Goal: Task Accomplishment & Management: Complete application form

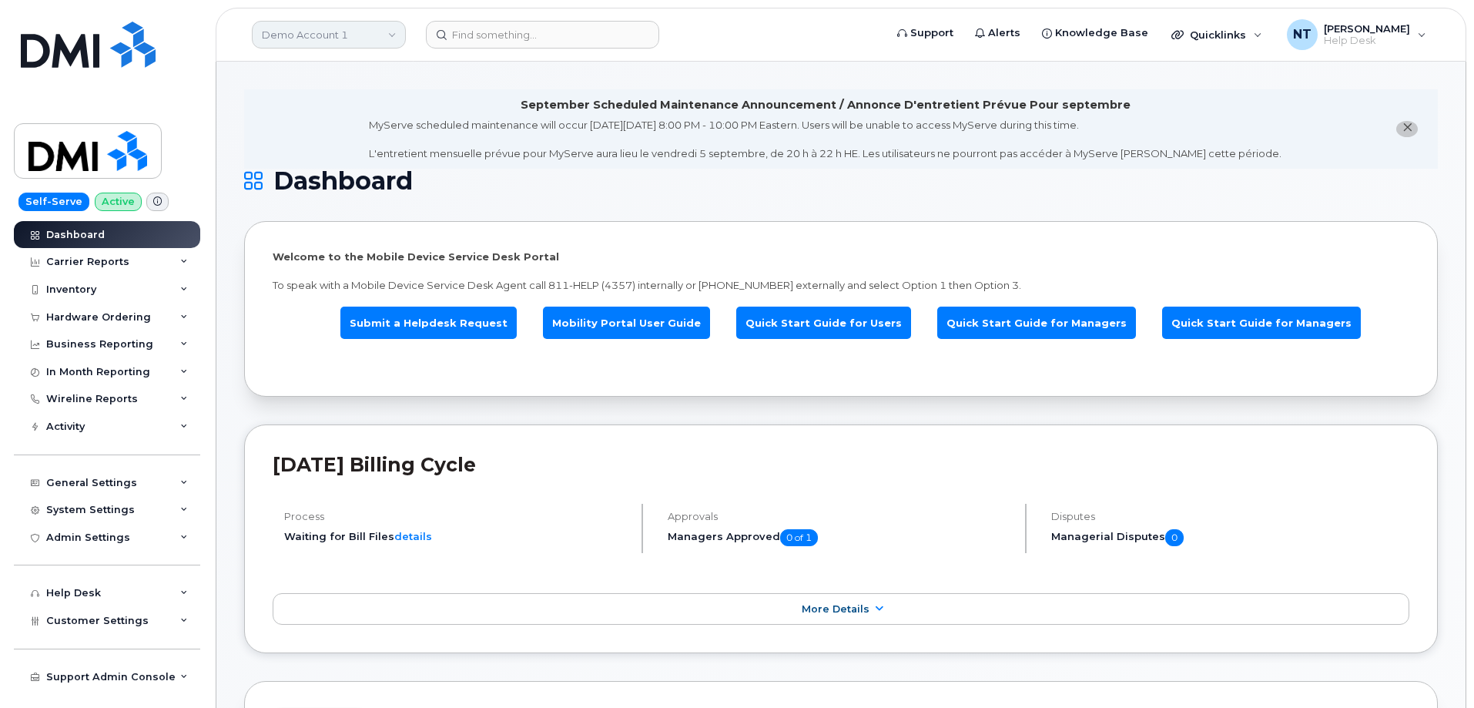
click at [355, 35] on link "Demo Account 1" at bounding box center [329, 35] width 154 height 28
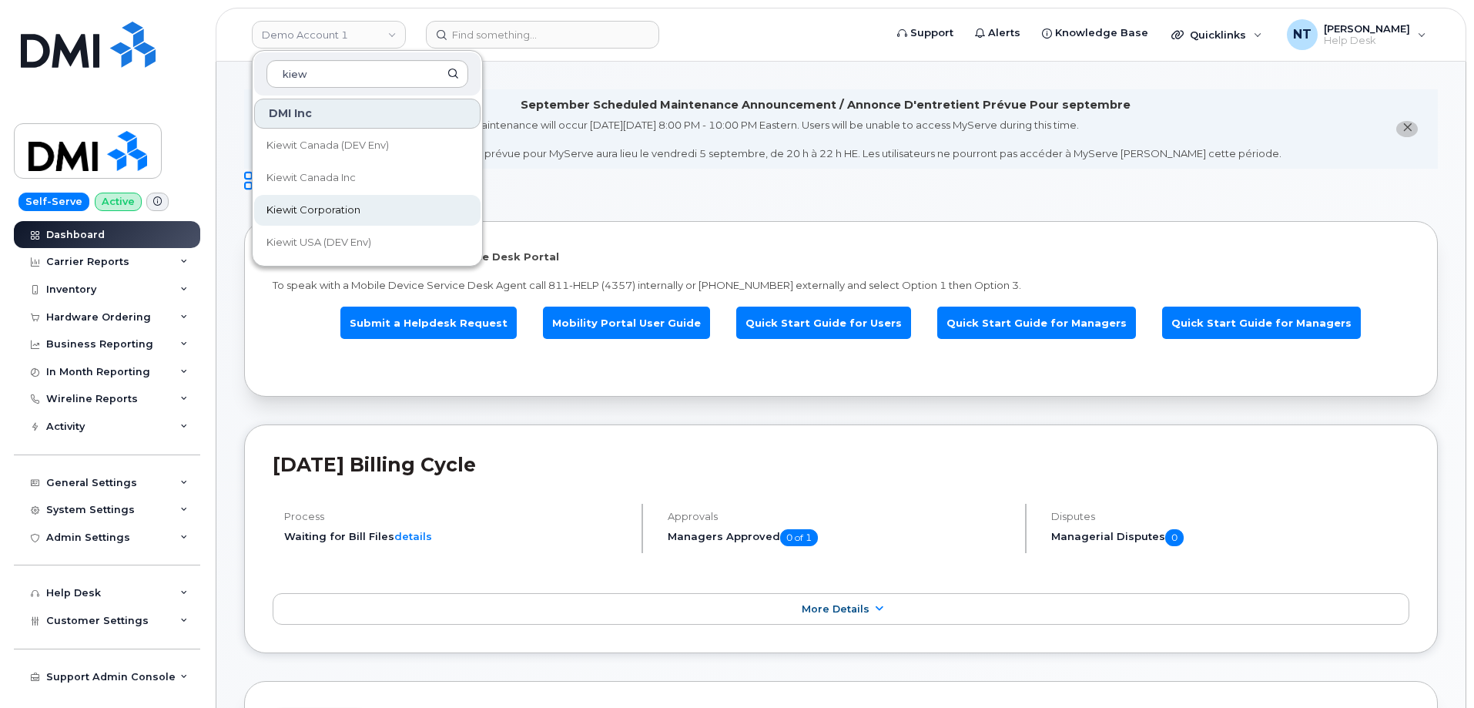
type input "kiew"
click at [350, 213] on span "Kiewit Corporation" at bounding box center [314, 210] width 94 height 15
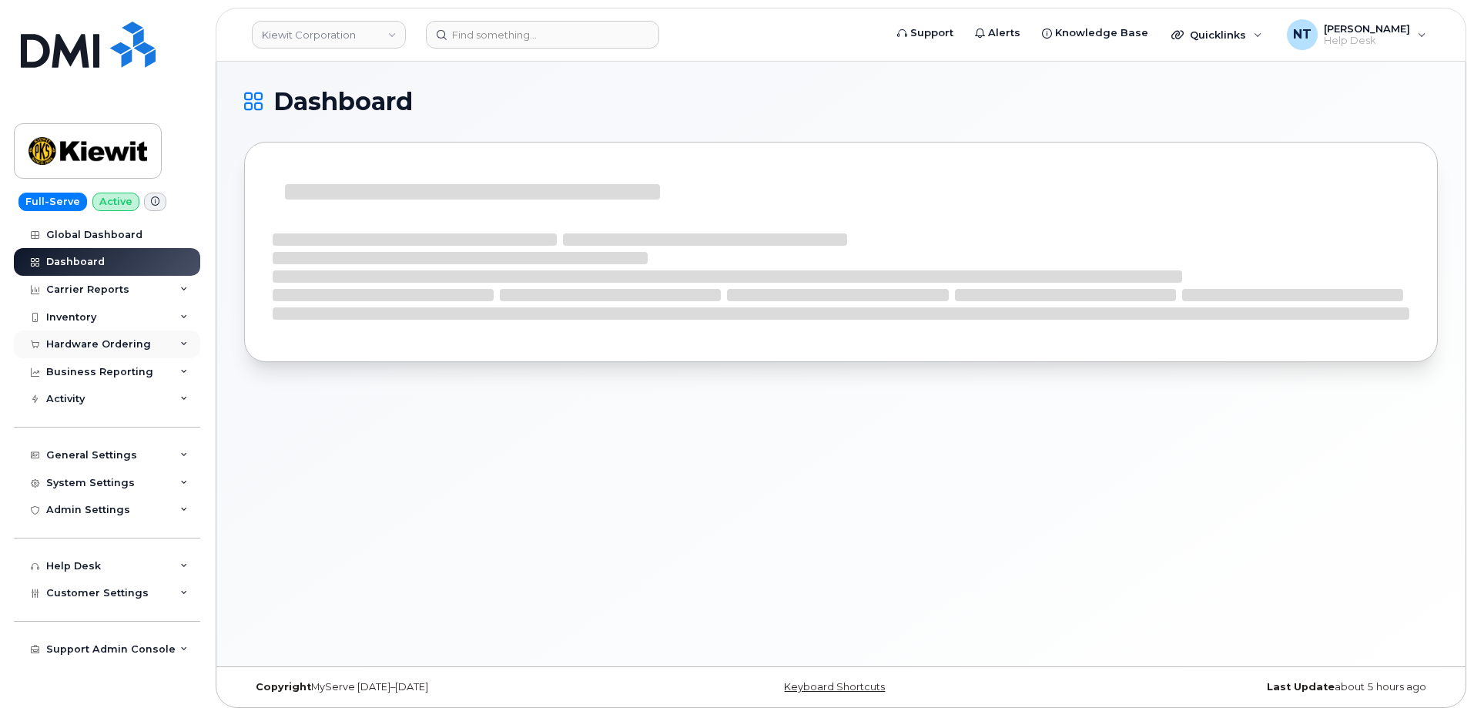
click at [171, 344] on div "Hardware Ordering" at bounding box center [107, 344] width 186 height 28
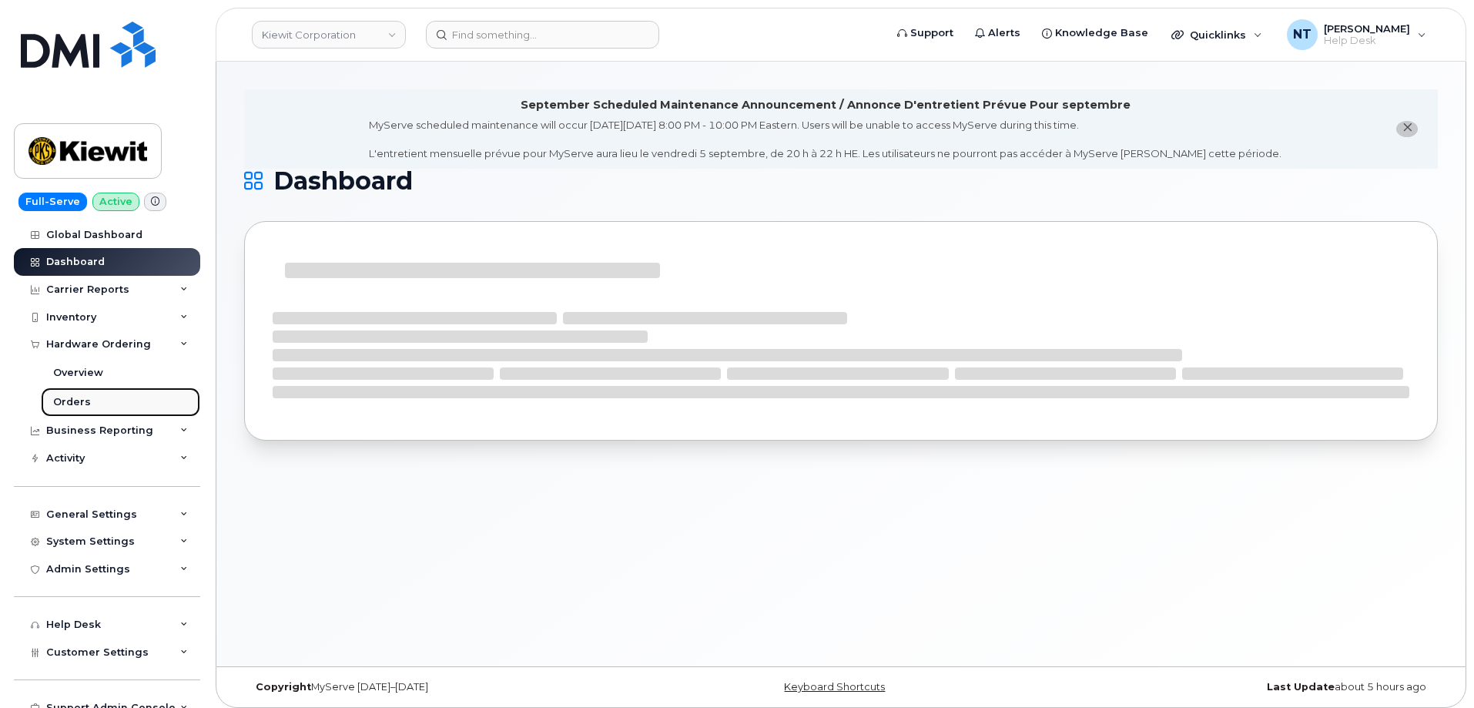
click at [85, 406] on div "Orders" at bounding box center [72, 402] width 38 height 14
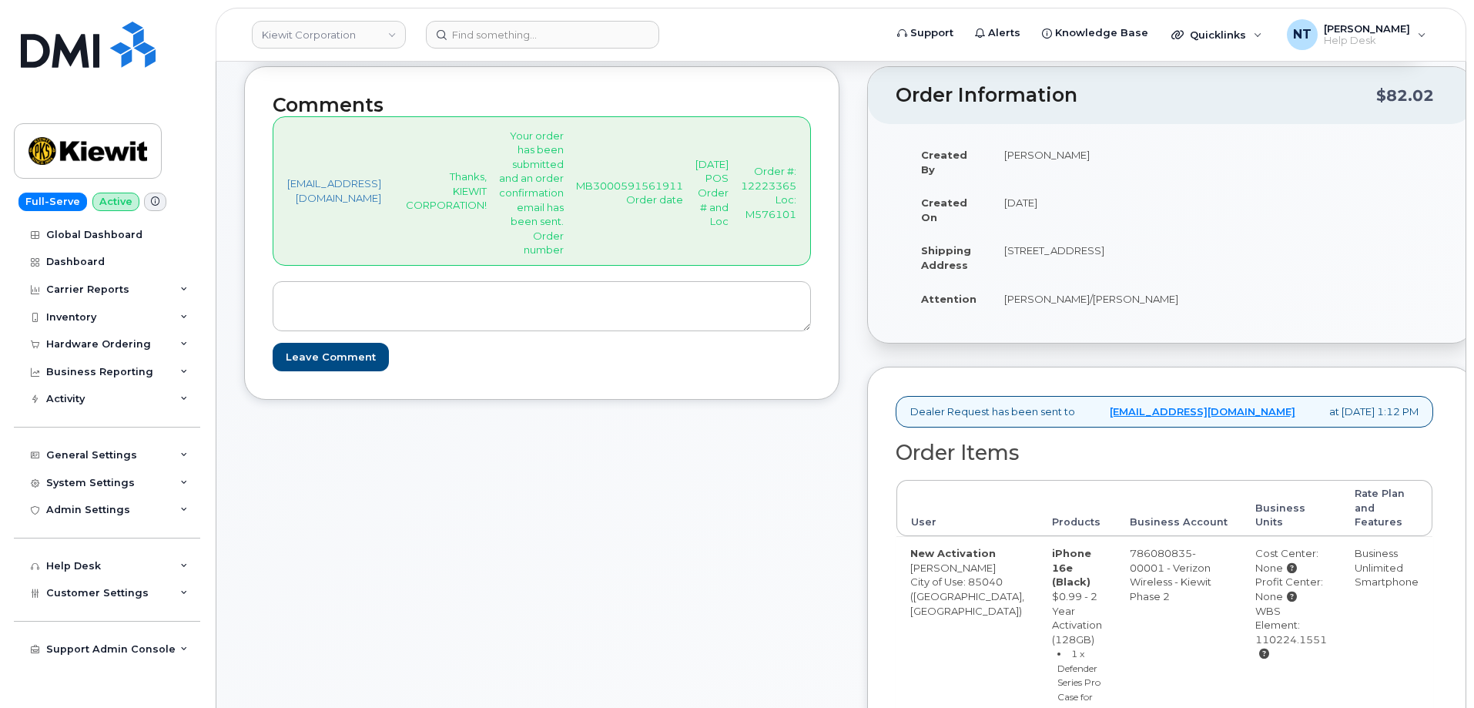
scroll to position [156, 0]
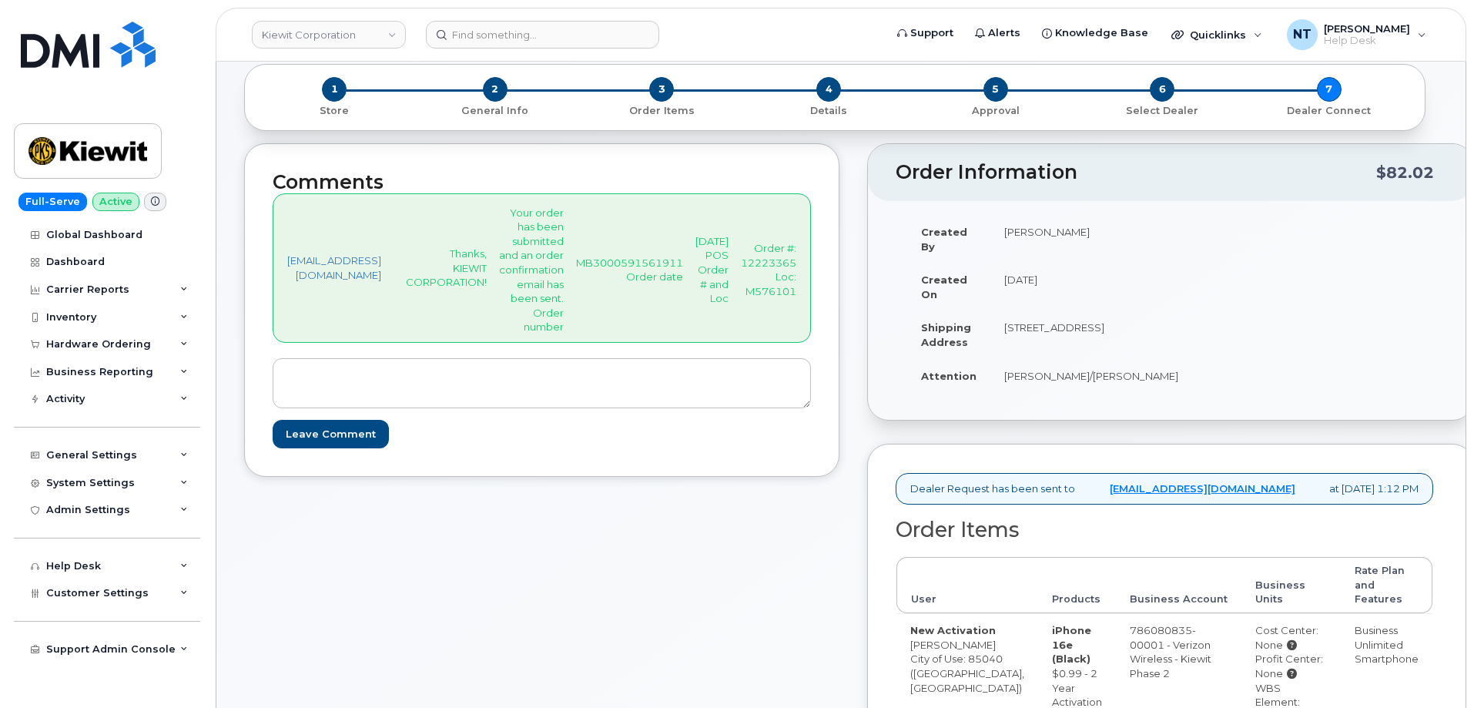
drag, startPoint x: 1081, startPoint y: 300, endPoint x: 1158, endPoint y: 318, distance: 79.0
click at [1158, 318] on td "3888 E. Broadway Road, Phoenix, AZ, 85040, USA" at bounding box center [1092, 334] width 202 height 48
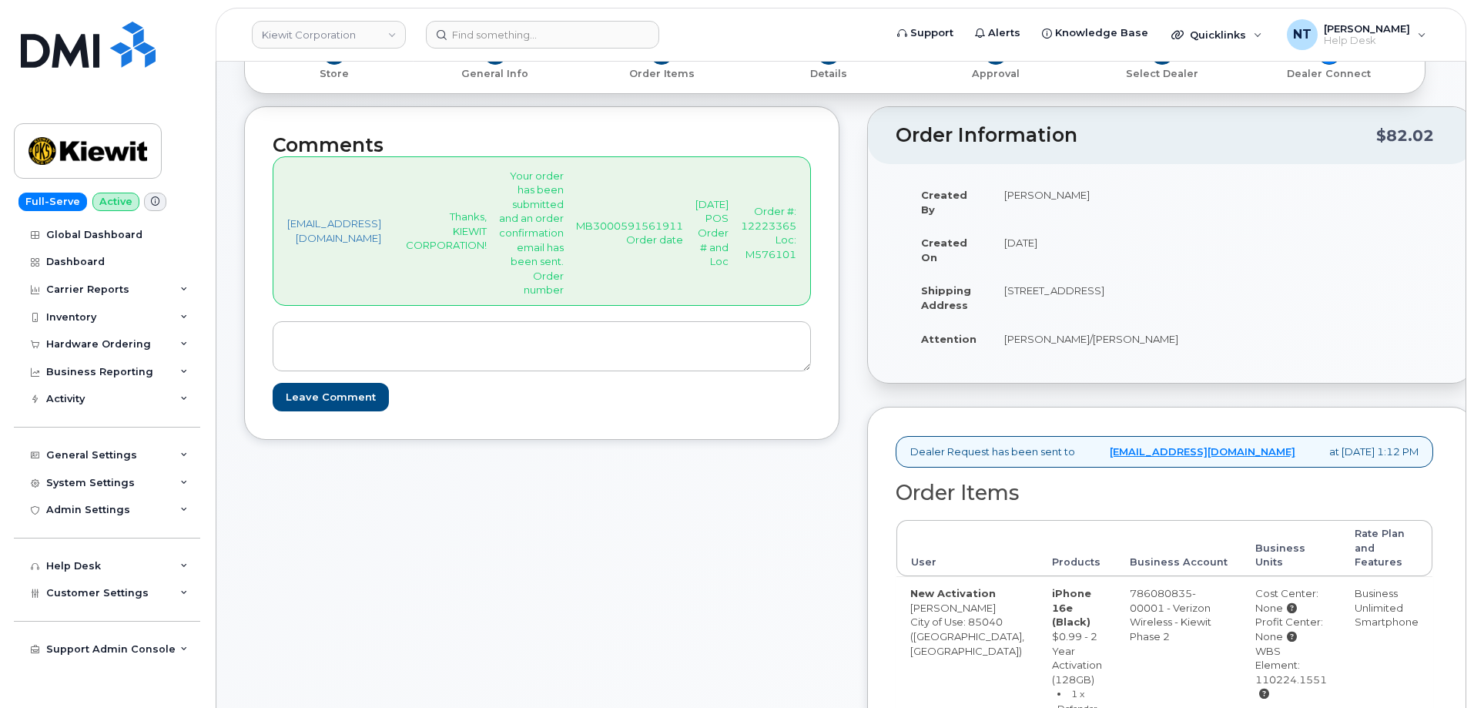
scroll to position [541, 0]
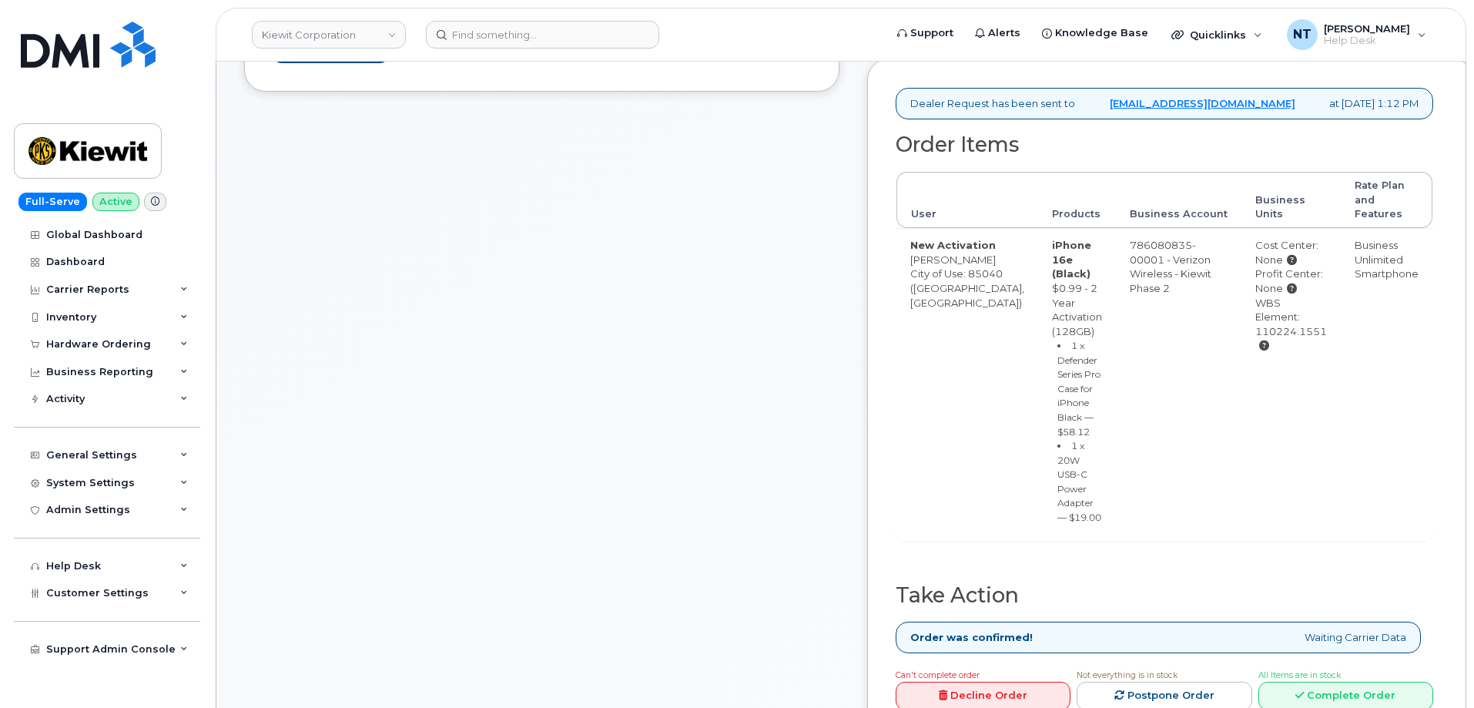
drag, startPoint x: 1317, startPoint y: 377, endPoint x: 1244, endPoint y: 377, distance: 73.2
click at [1244, 377] on td "Cost Center: None Profit Center: None WBS Element: 110224.1551" at bounding box center [1291, 384] width 99 height 312
copy div "110224.1551"
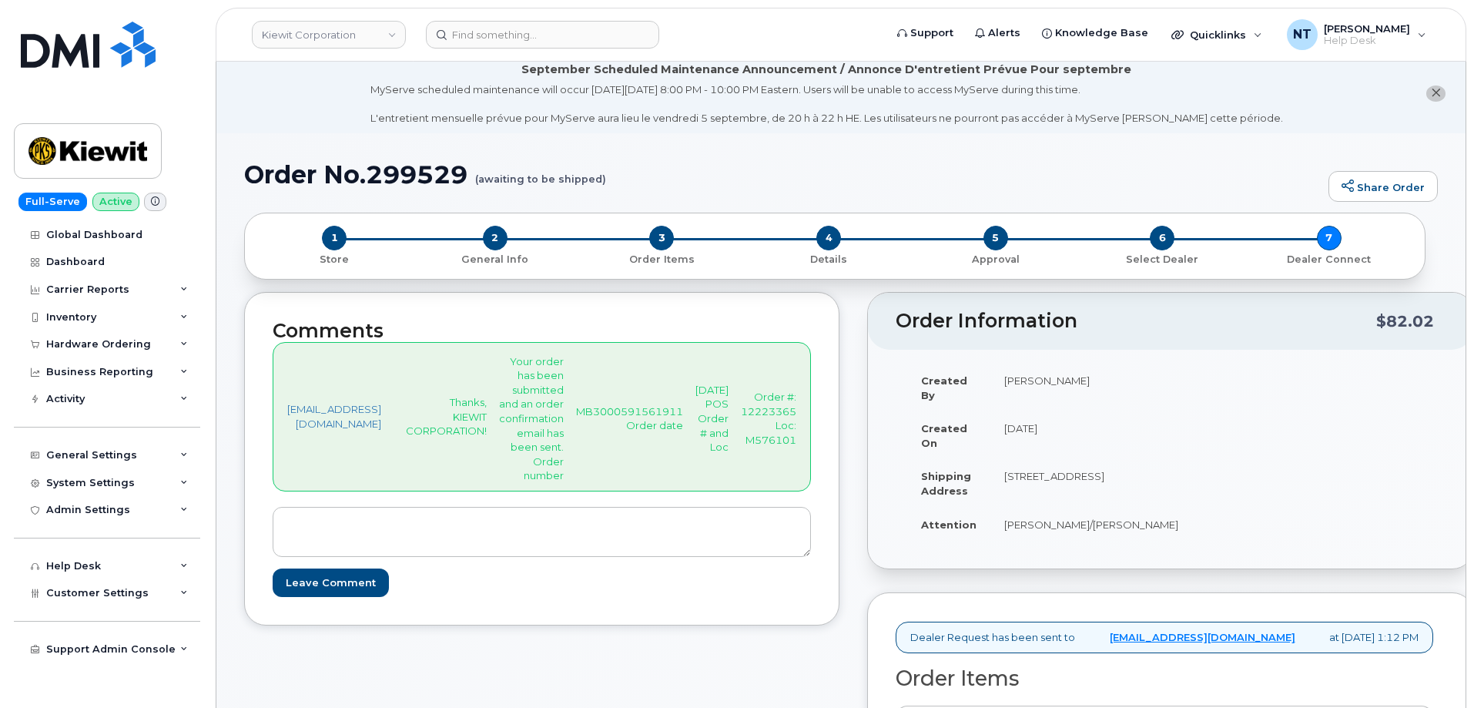
scroll to position [0, 0]
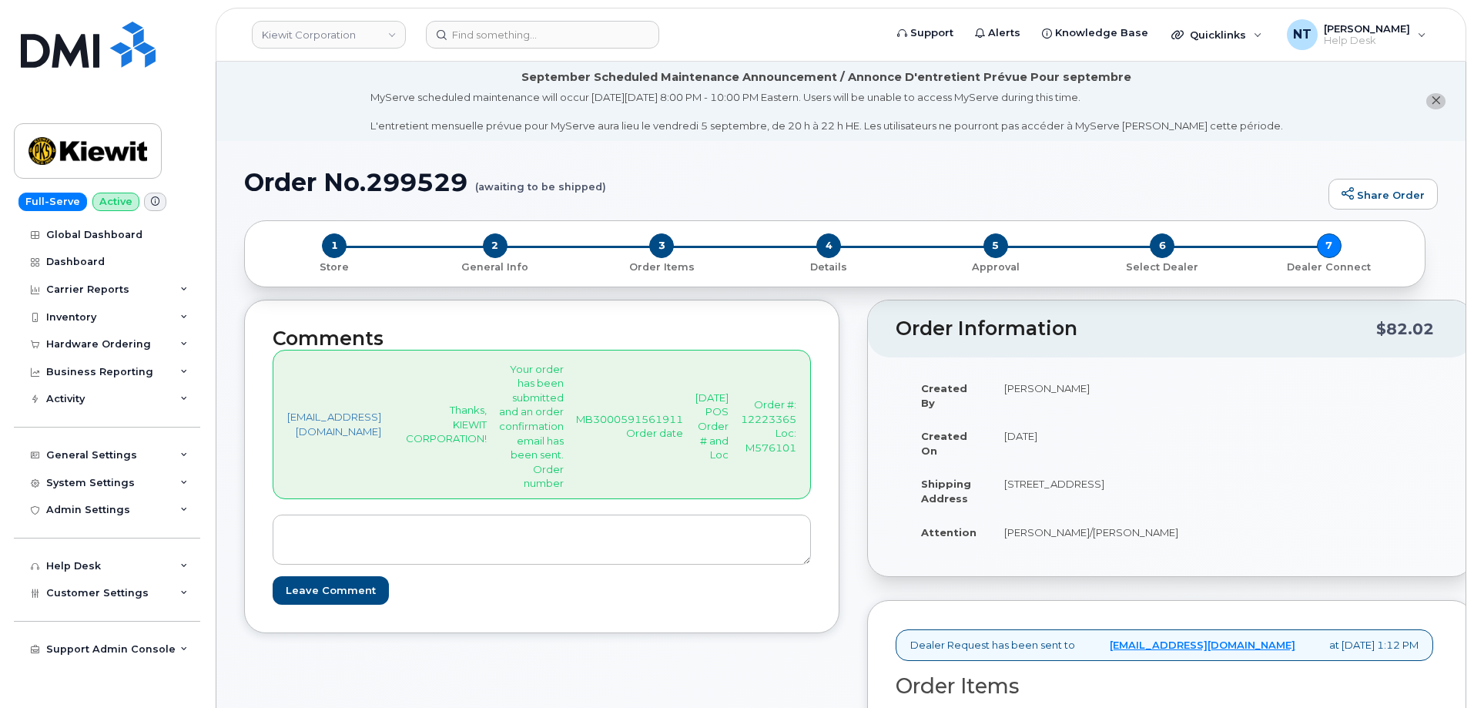
click at [1443, 102] on button "close notification" at bounding box center [1436, 101] width 19 height 16
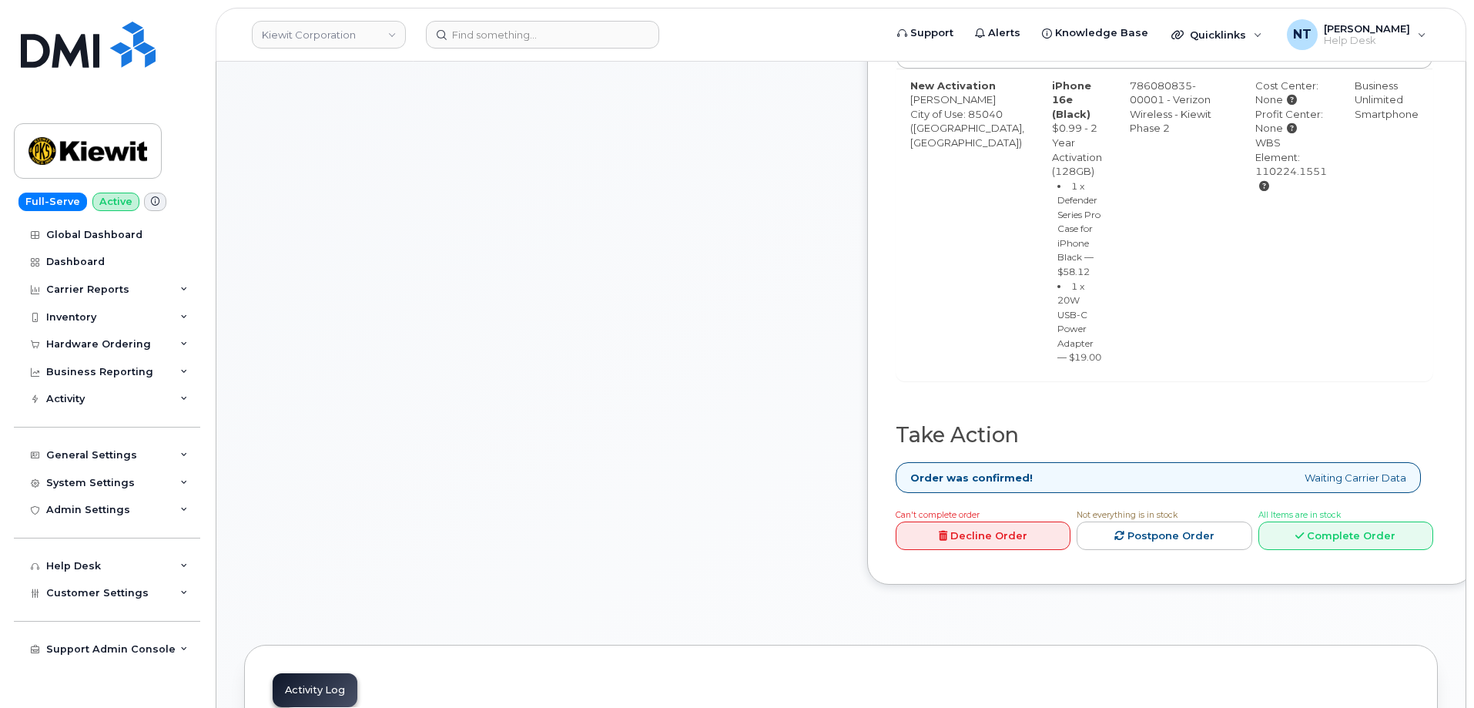
scroll to position [616, 0]
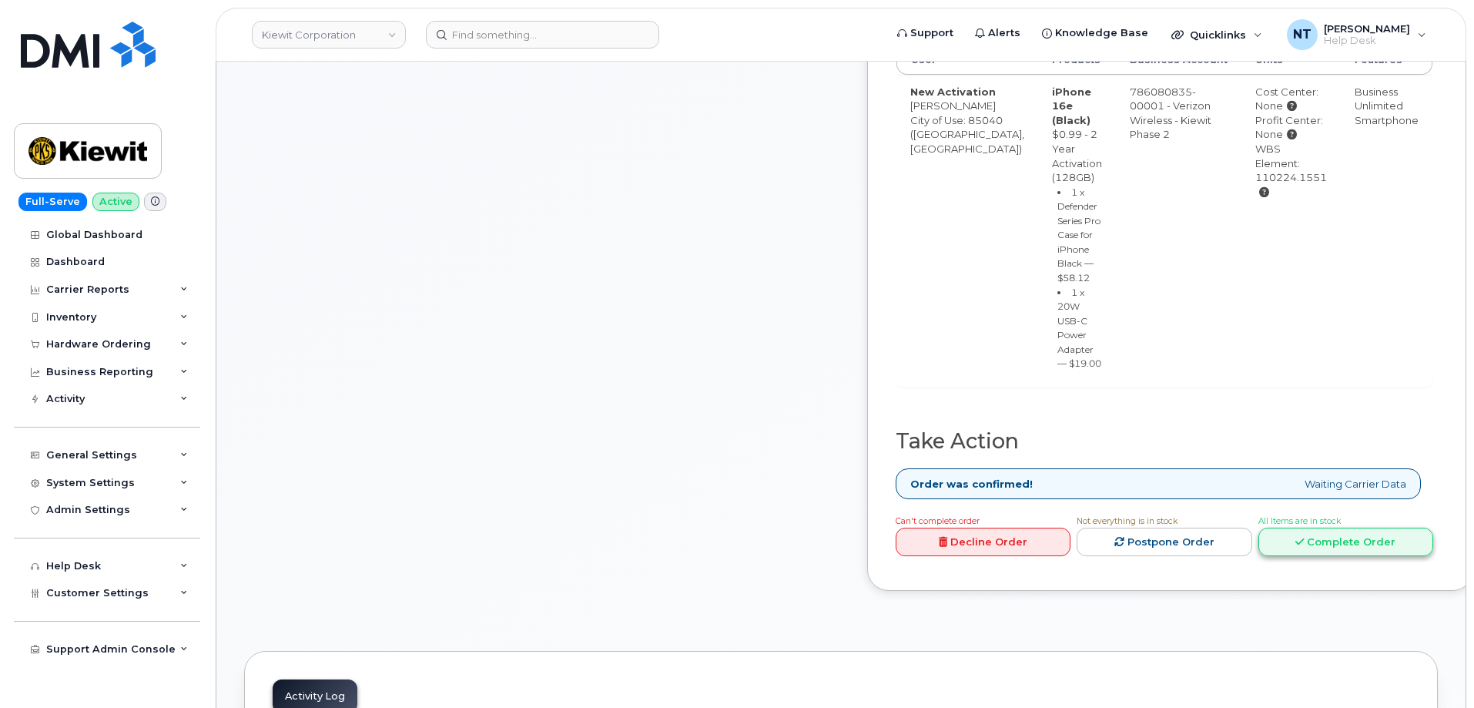
click at [1344, 556] on link "Complete Order" at bounding box center [1346, 542] width 175 height 28
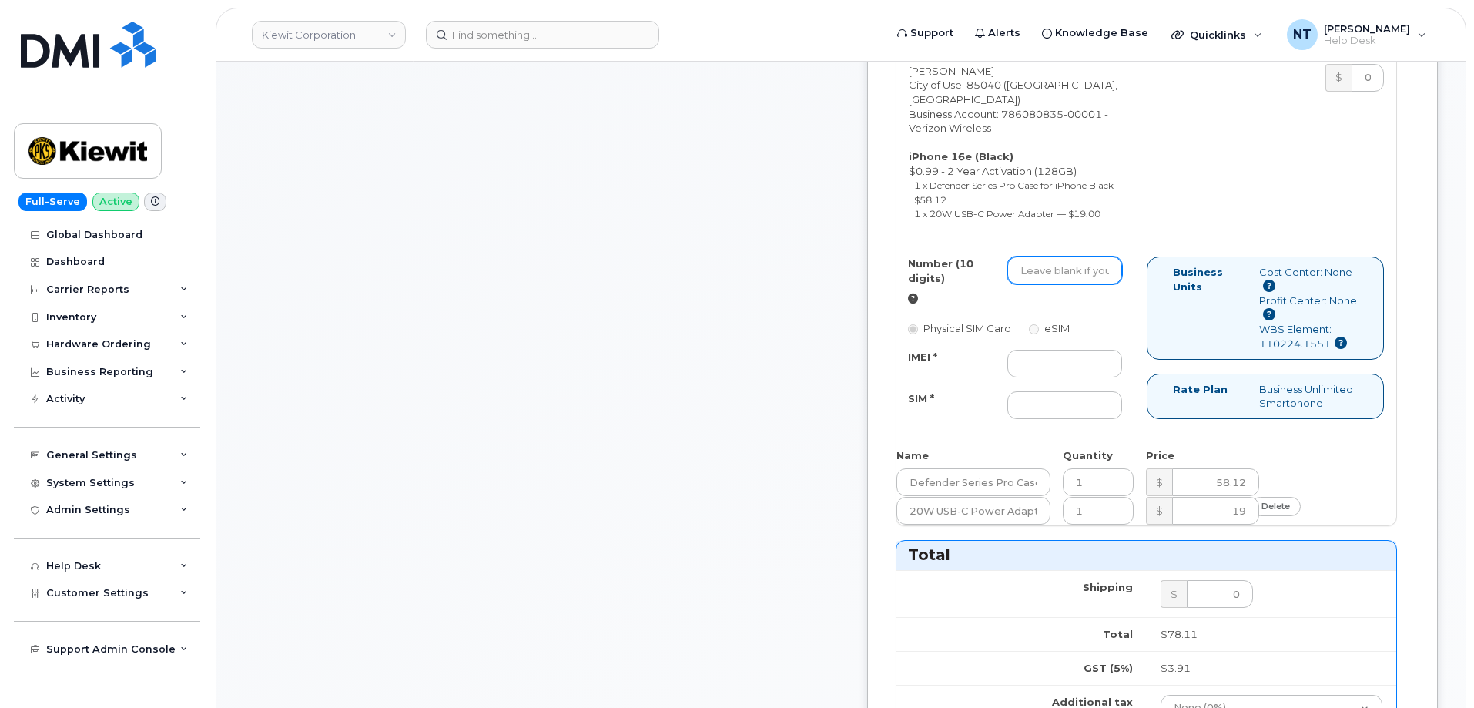
click at [1123, 284] on input "Number (10 digits)" at bounding box center [1066, 270] width 116 height 28
paste input "480-489-6791"
click at [1109, 284] on input "480-489-6791" at bounding box center [1066, 270] width 116 height 28
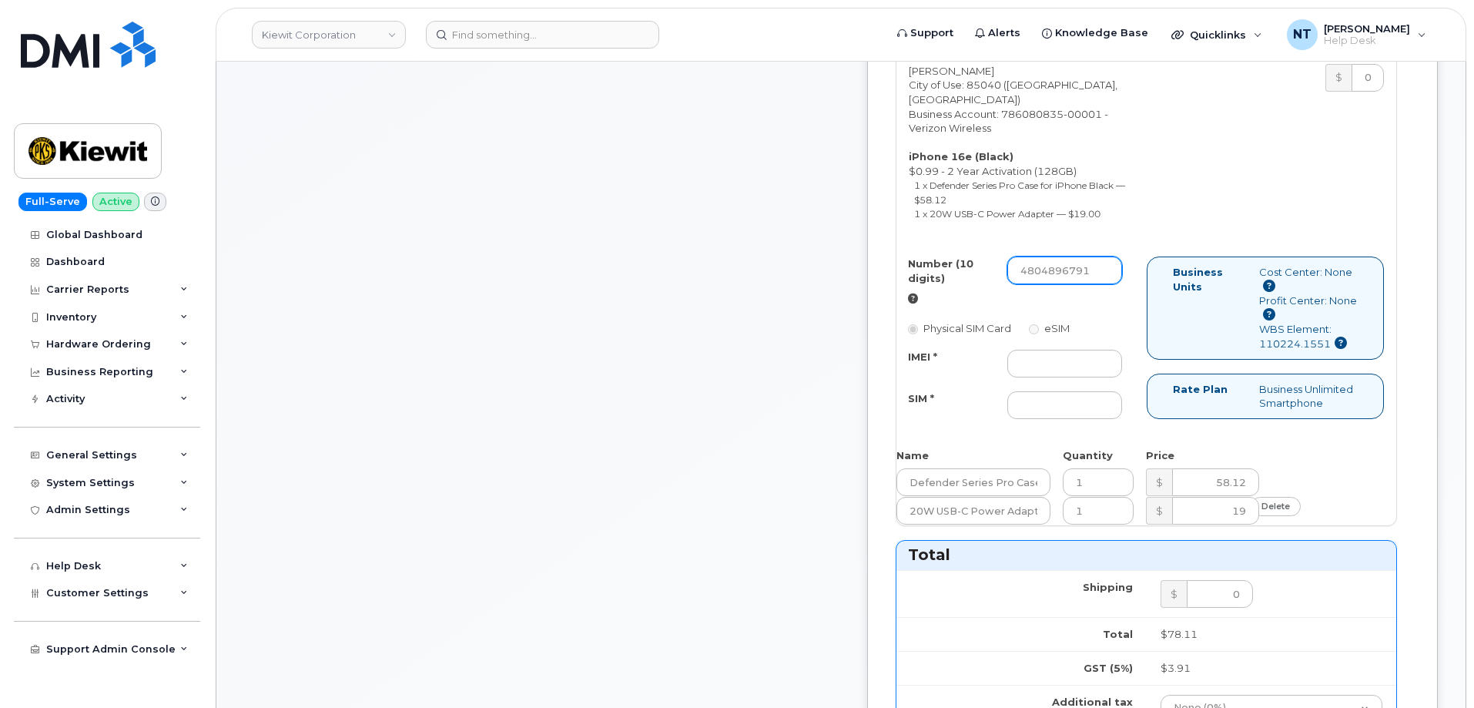
drag, startPoint x: 1087, startPoint y: 300, endPoint x: 1105, endPoint y: 306, distance: 19.3
click at [1105, 284] on input "4804896791" at bounding box center [1066, 270] width 116 height 28
type input "4804896791"
click at [1070, 377] on input "IMEI *" at bounding box center [1066, 364] width 116 height 28
paste input "354566767421441"
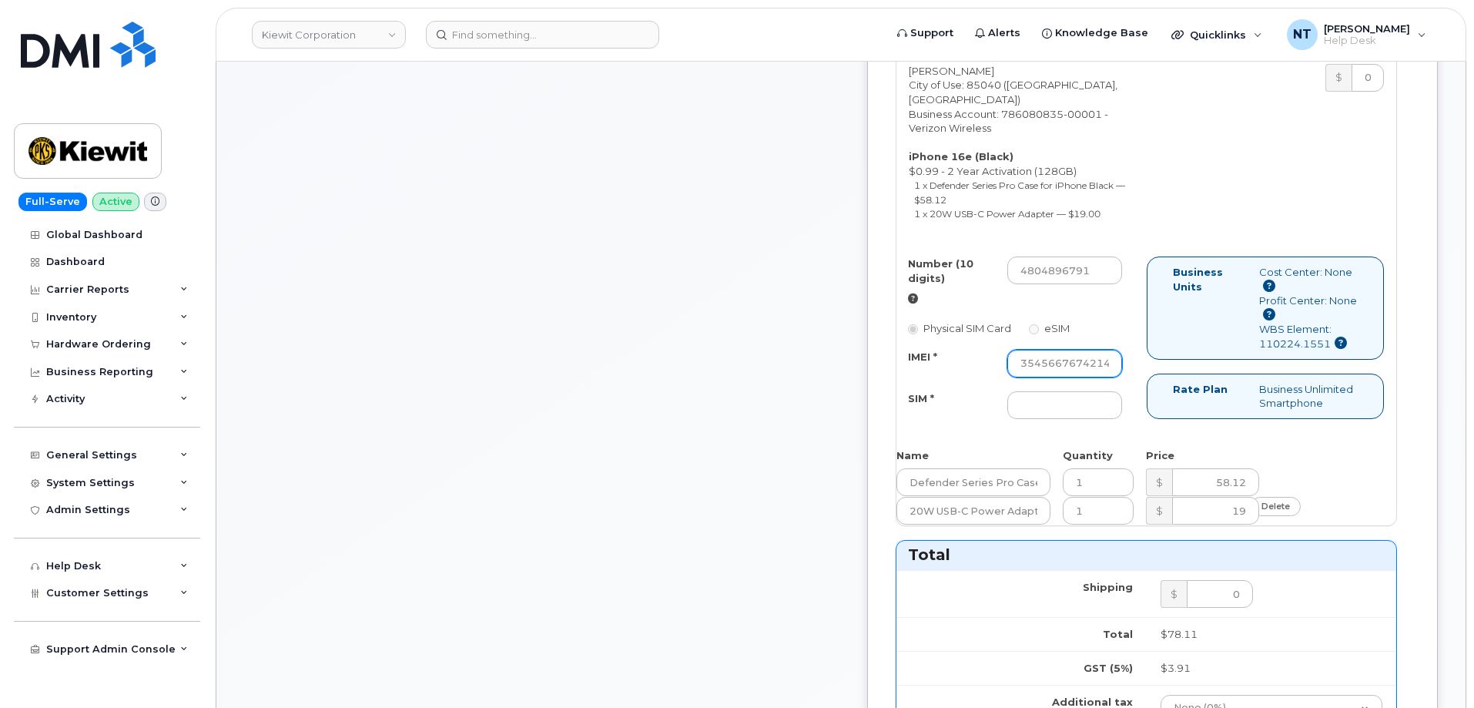
scroll to position [0, 31]
type input "354566767421441"
click at [1108, 419] on input "SIM *" at bounding box center [1066, 405] width 116 height 28
paste input "89043052010008889725001299315937"
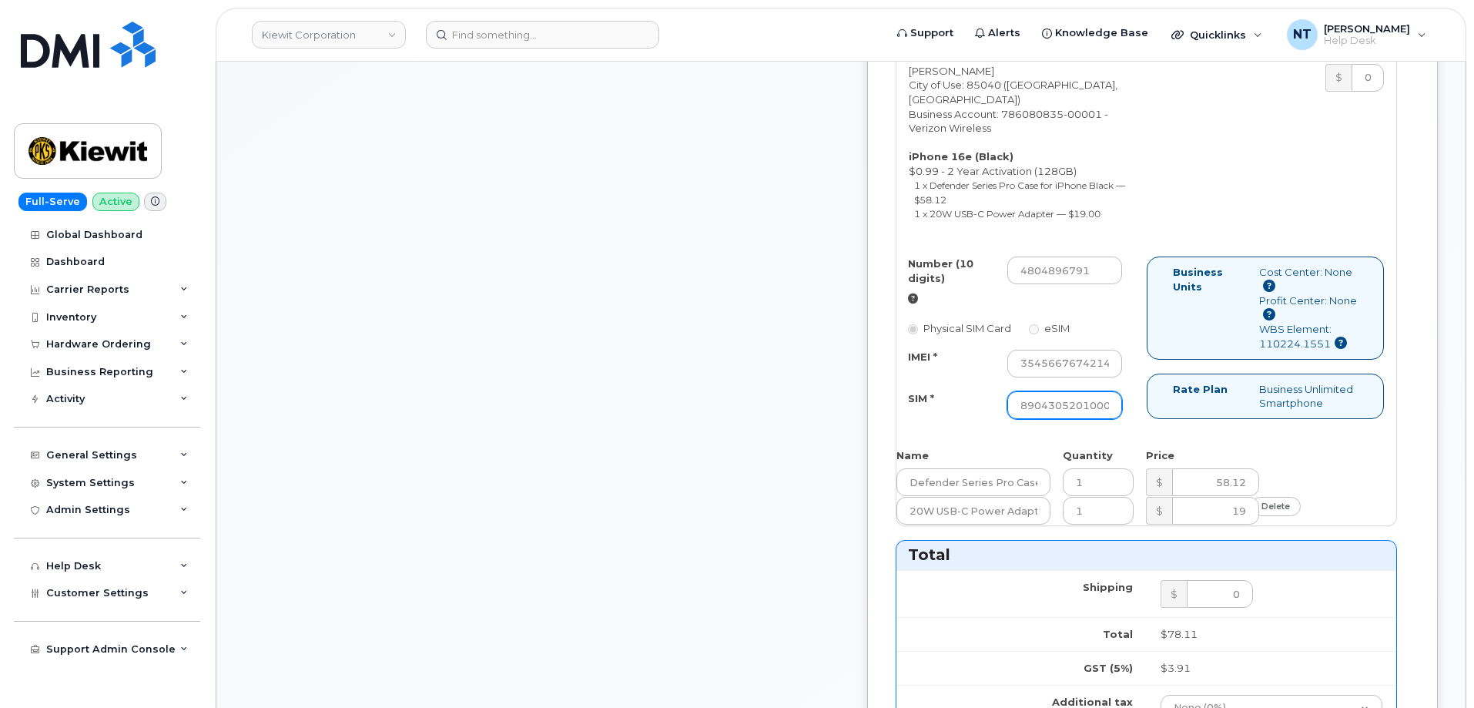
scroll to position [0, 148]
type input "89043052010008889725001299315937"
drag, startPoint x: 1085, startPoint y: 392, endPoint x: 1180, endPoint y: 406, distance: 95.8
click at [1180, 406] on div "Number (10 digits) 4804896791 Physical SIM Card eSIM IMEI * 354566767421441 SIM…" at bounding box center [1147, 344] width 500 height 177
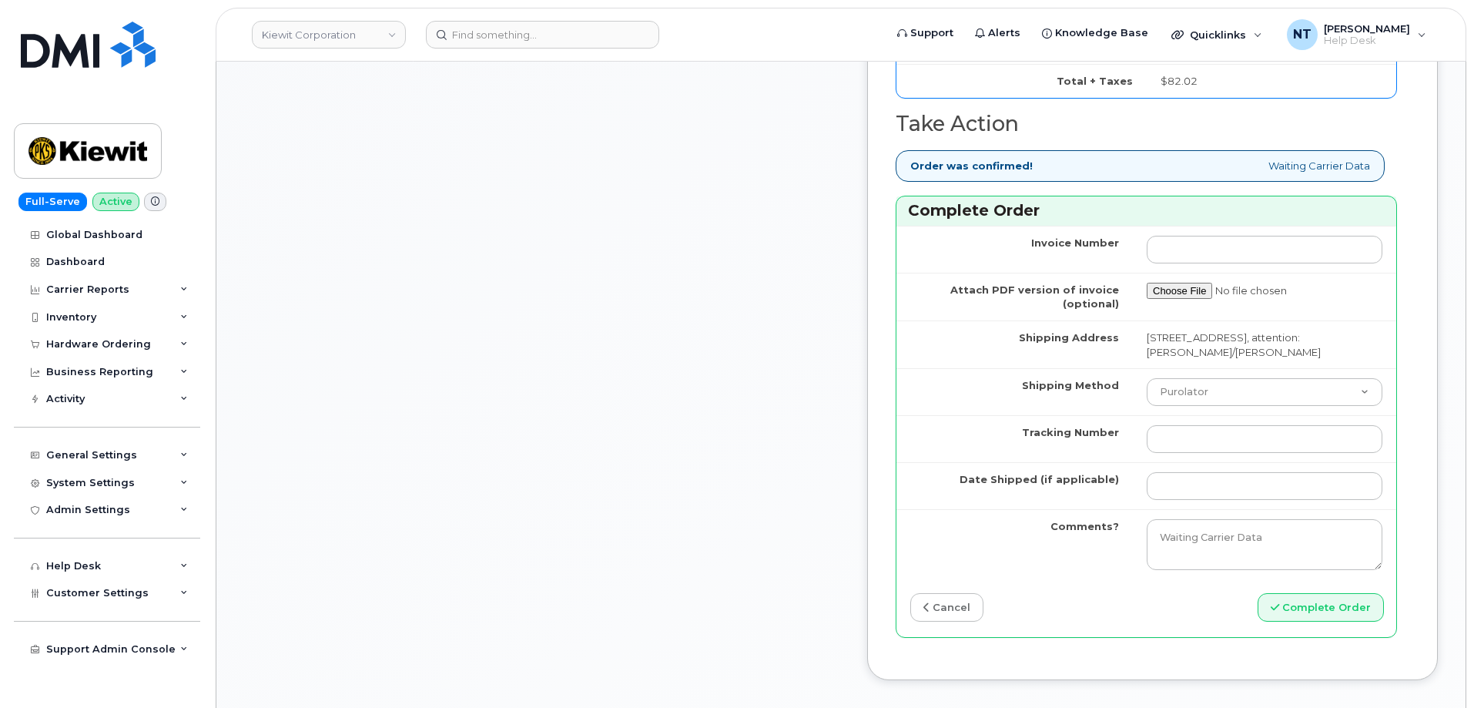
scroll to position [1386, 0]
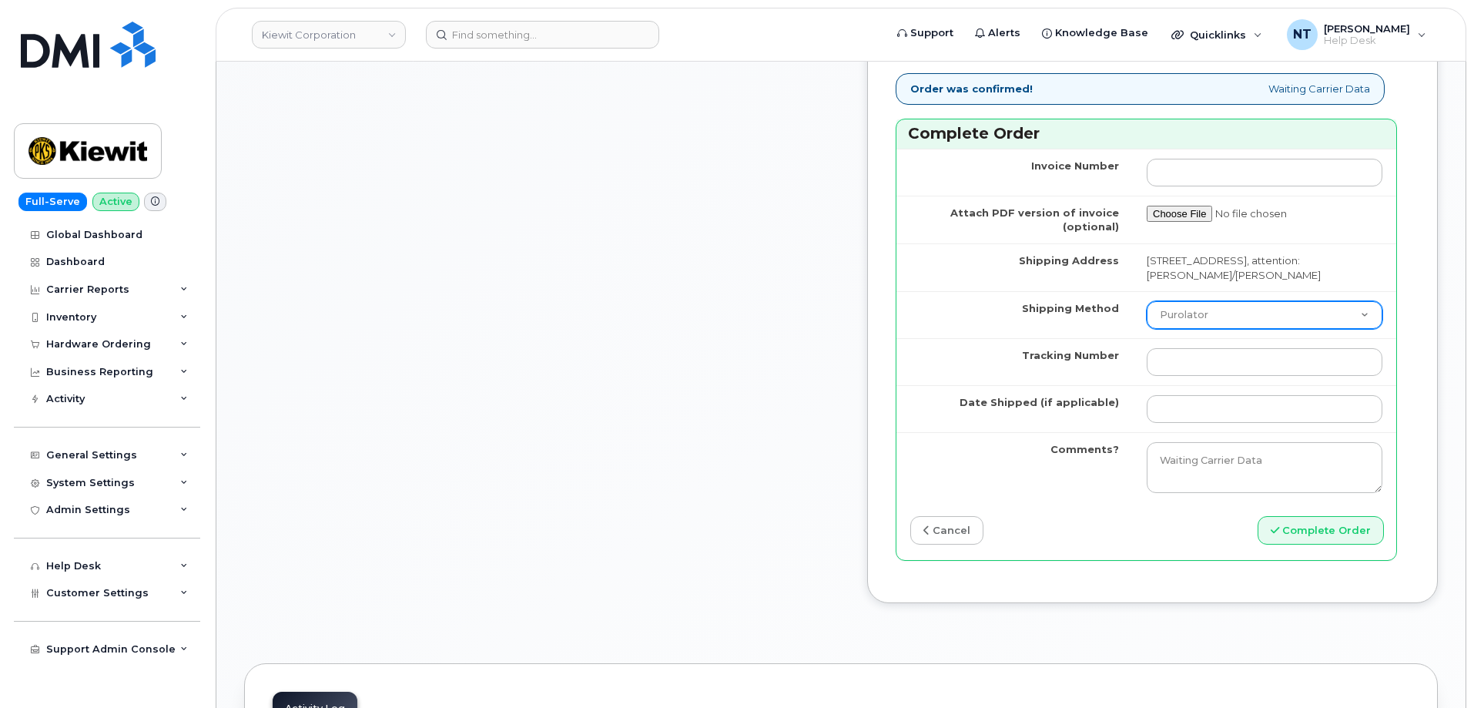
click at [1211, 329] on select "Purolator UPS FedEx Canada Post Courier Other Drop Off Pick Up" at bounding box center [1265, 315] width 236 height 28
select select "FedEx"
click at [1147, 329] on select "Purolator UPS FedEx Canada Post Courier Other Drop Off Pick Up" at bounding box center [1265, 315] width 236 height 28
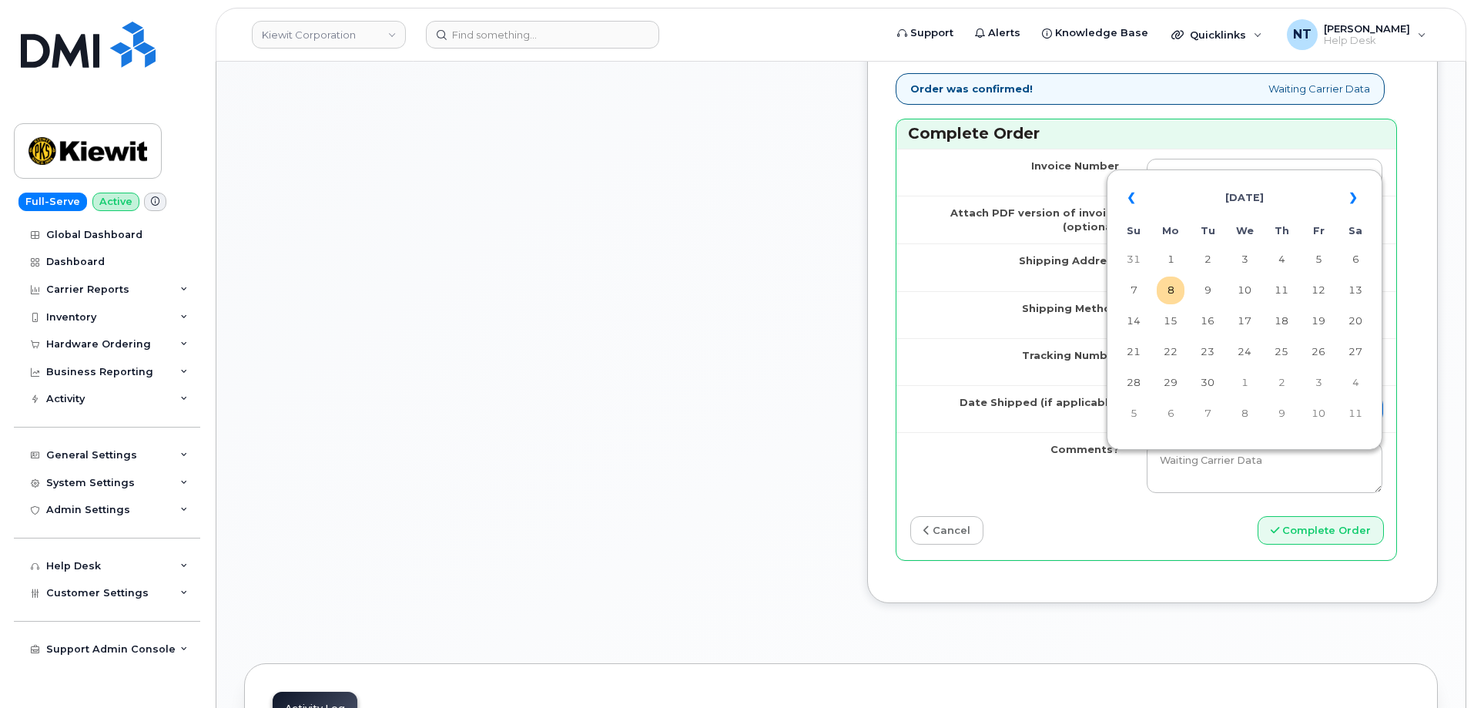
drag, startPoint x: 1180, startPoint y: 467, endPoint x: 1192, endPoint y: 463, distance: 12.9
click at [1180, 423] on input "Date Shipped (if applicable)" at bounding box center [1265, 409] width 236 height 28
click at [1171, 287] on td "8" at bounding box center [1171, 291] width 28 height 28
type input "[DATE]"
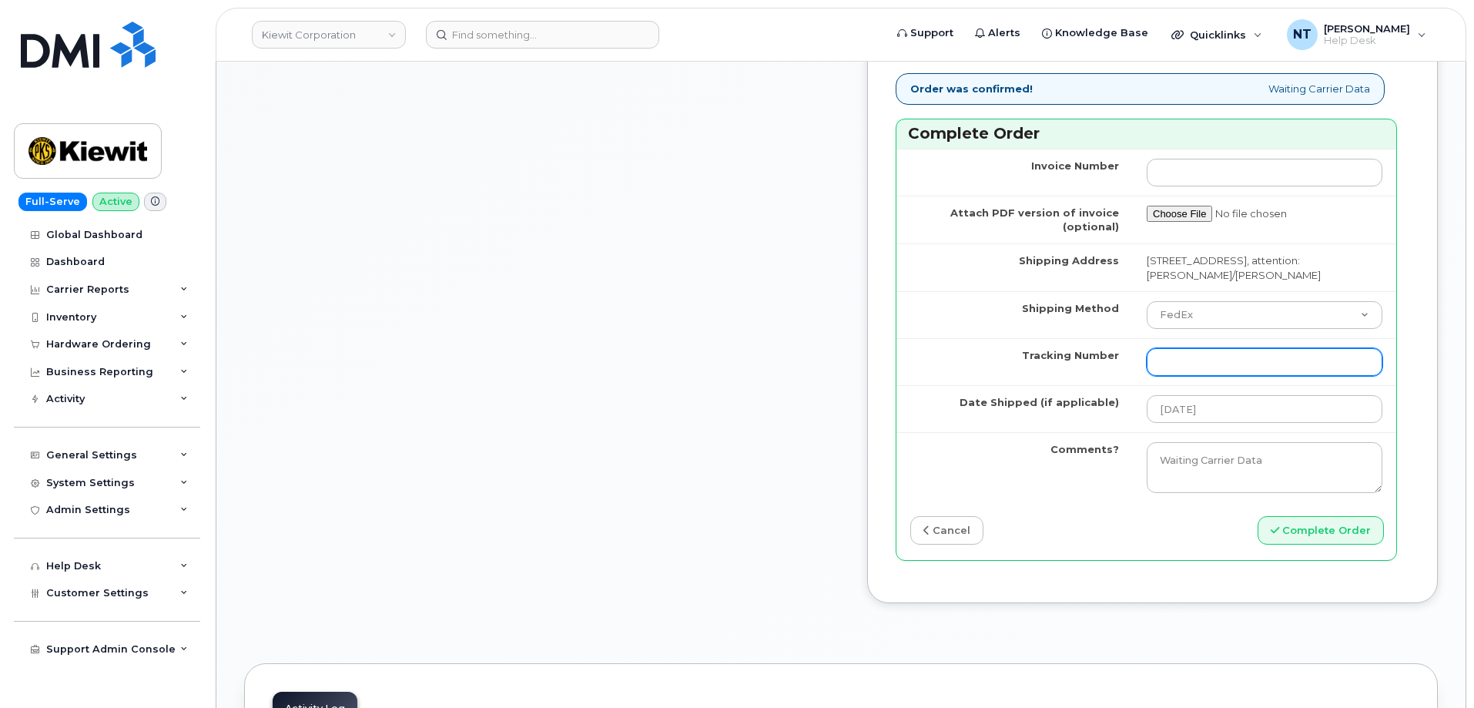
click at [1197, 376] on input "Tracking Number" at bounding box center [1265, 362] width 236 height 28
click at [1213, 376] on input "Tracking Number" at bounding box center [1265, 362] width 236 height 28
paste input "444401116113"
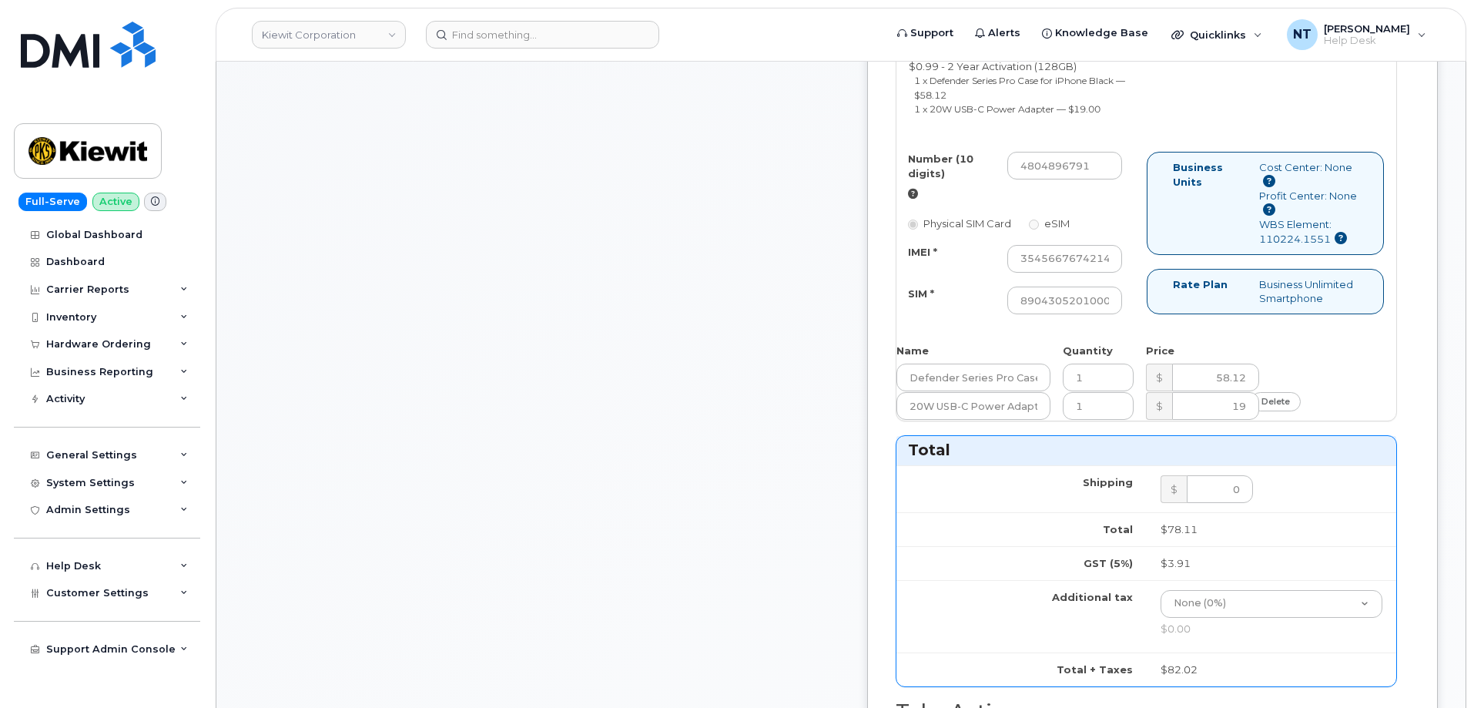
scroll to position [616, 0]
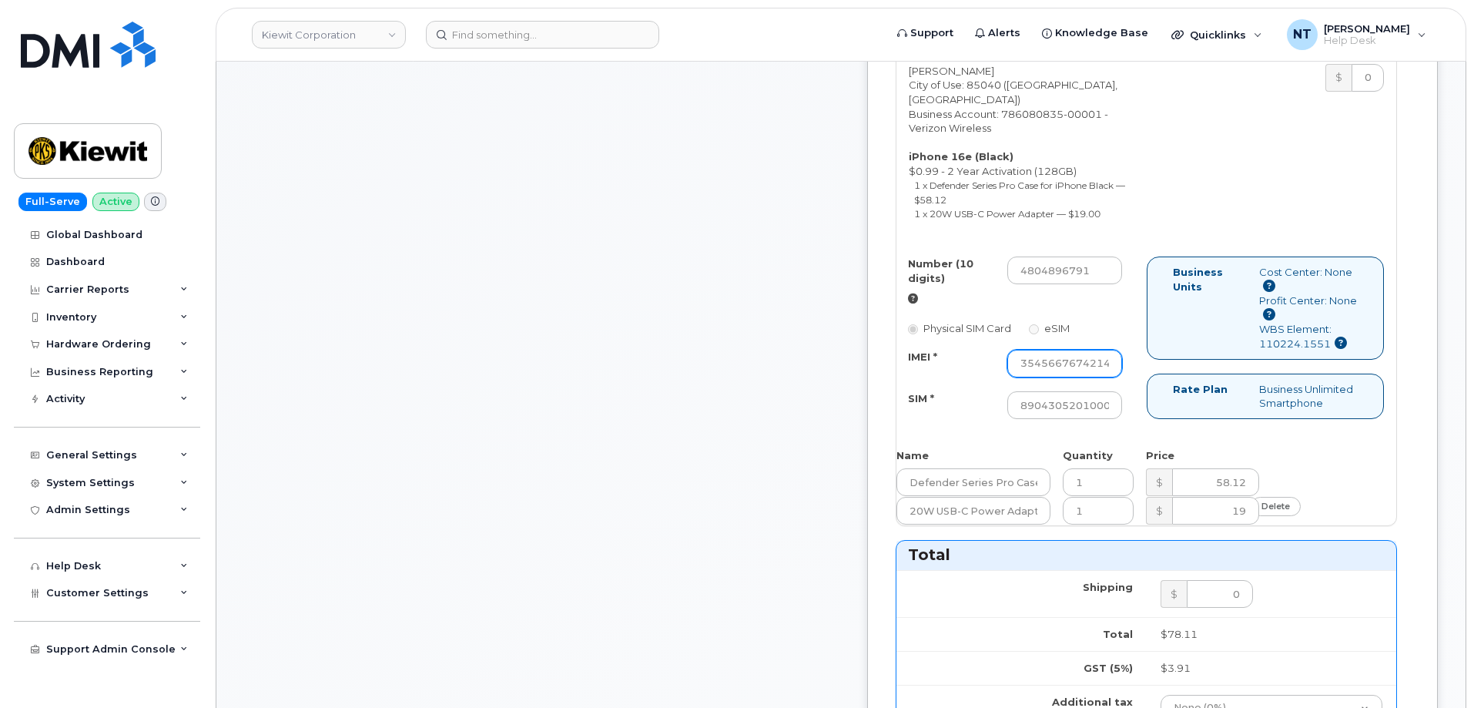
type input "444401116113"
drag, startPoint x: 1103, startPoint y: 386, endPoint x: 1224, endPoint y: 407, distance: 122.8
click at [1224, 407] on div "Number (10 digits) 4804896791 Physical SIM Card eSIM IMEI * 354566767421441 SIM…" at bounding box center [1147, 344] width 500 height 177
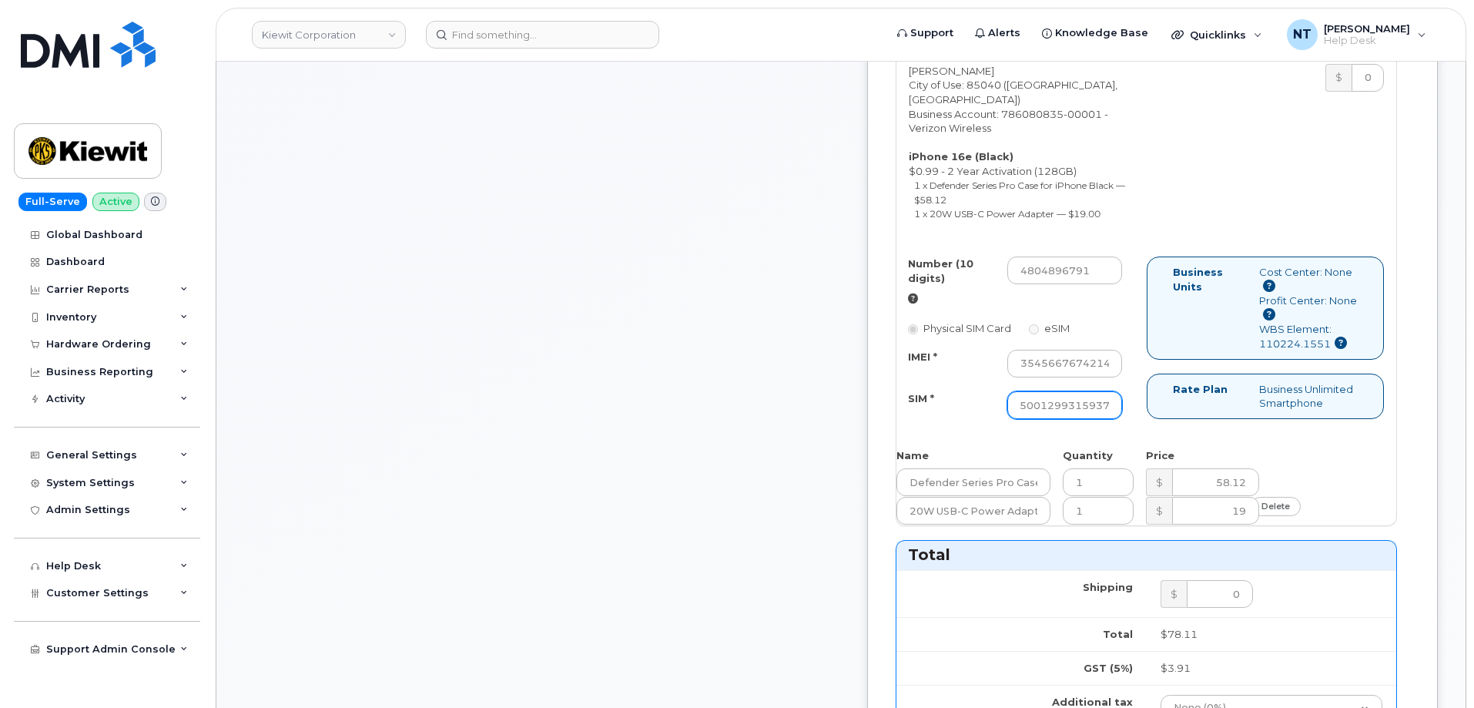
drag, startPoint x: 1102, startPoint y: 435, endPoint x: 1200, endPoint y: 451, distance: 99.2
click at [1200, 434] on div "Number (10 digits) 4804896791 Physical SIM Card eSIM IMEI * 354566767421441 SIM…" at bounding box center [1147, 344] width 500 height 177
drag, startPoint x: 1088, startPoint y: 305, endPoint x: 1106, endPoint y: 307, distance: 17.8
click at [1106, 284] on input "4804896791" at bounding box center [1066, 270] width 116 height 28
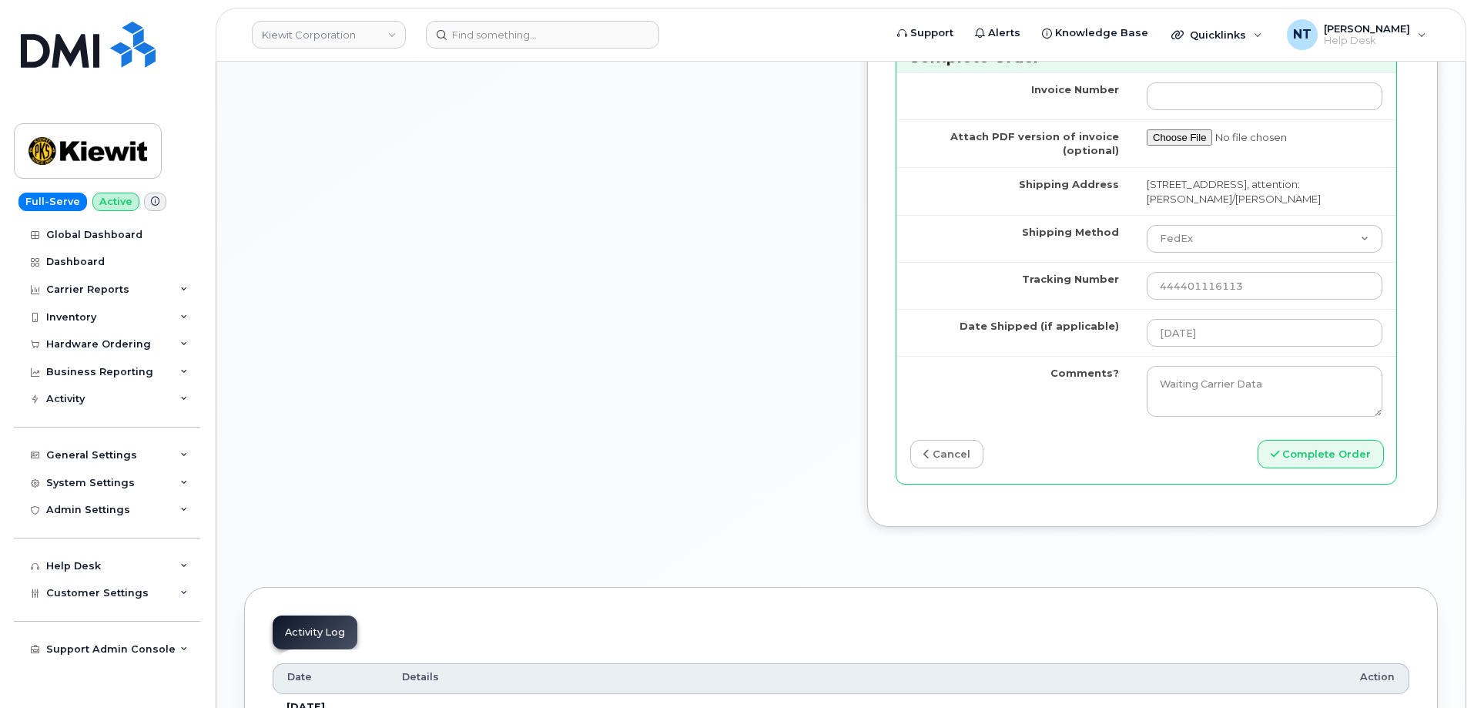
scroll to position [1463, 0]
click at [1314, 468] on button "Complete Order" at bounding box center [1321, 453] width 126 height 28
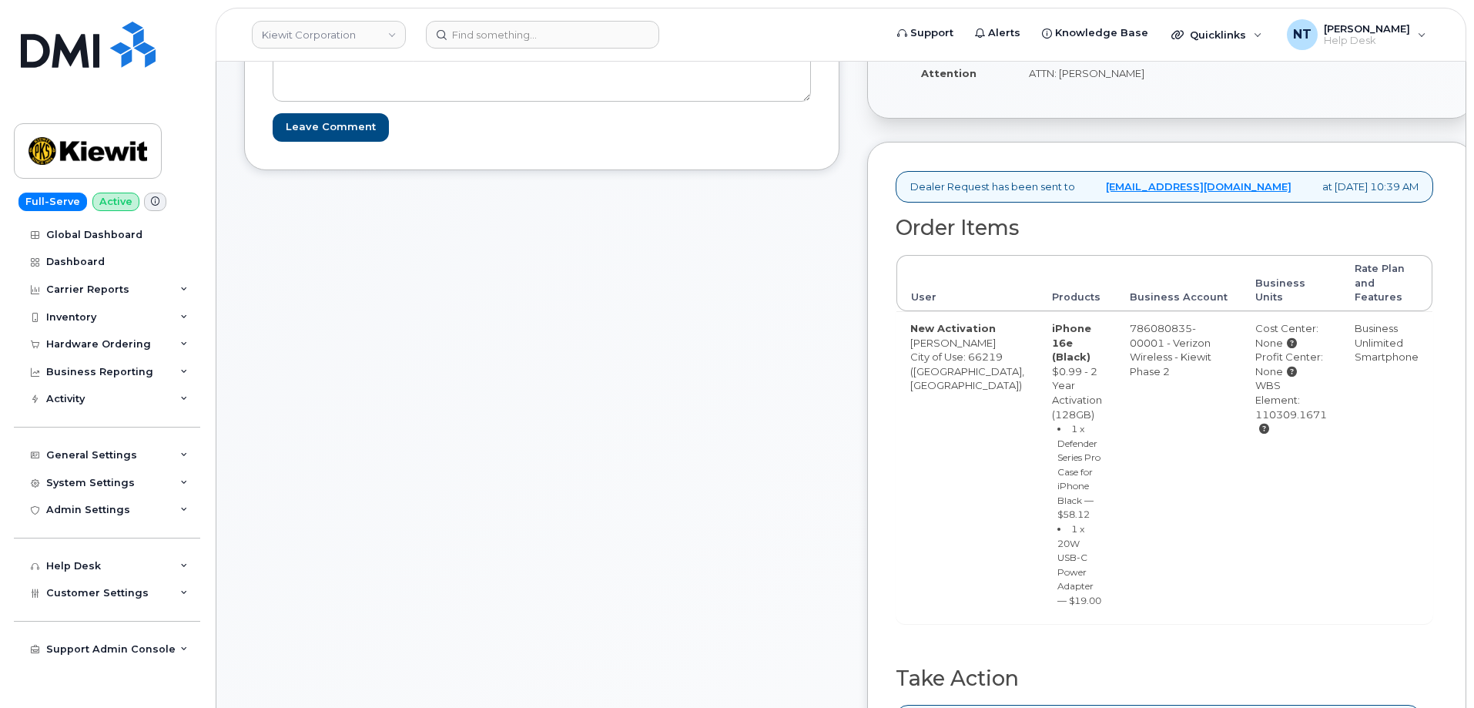
scroll to position [385, 0]
drag, startPoint x: 1318, startPoint y: 485, endPoint x: 1248, endPoint y: 488, distance: 70.2
click at [1256, 434] on div "WBS Element: 110309.1671" at bounding box center [1292, 405] width 72 height 57
copy div "110309.1671"
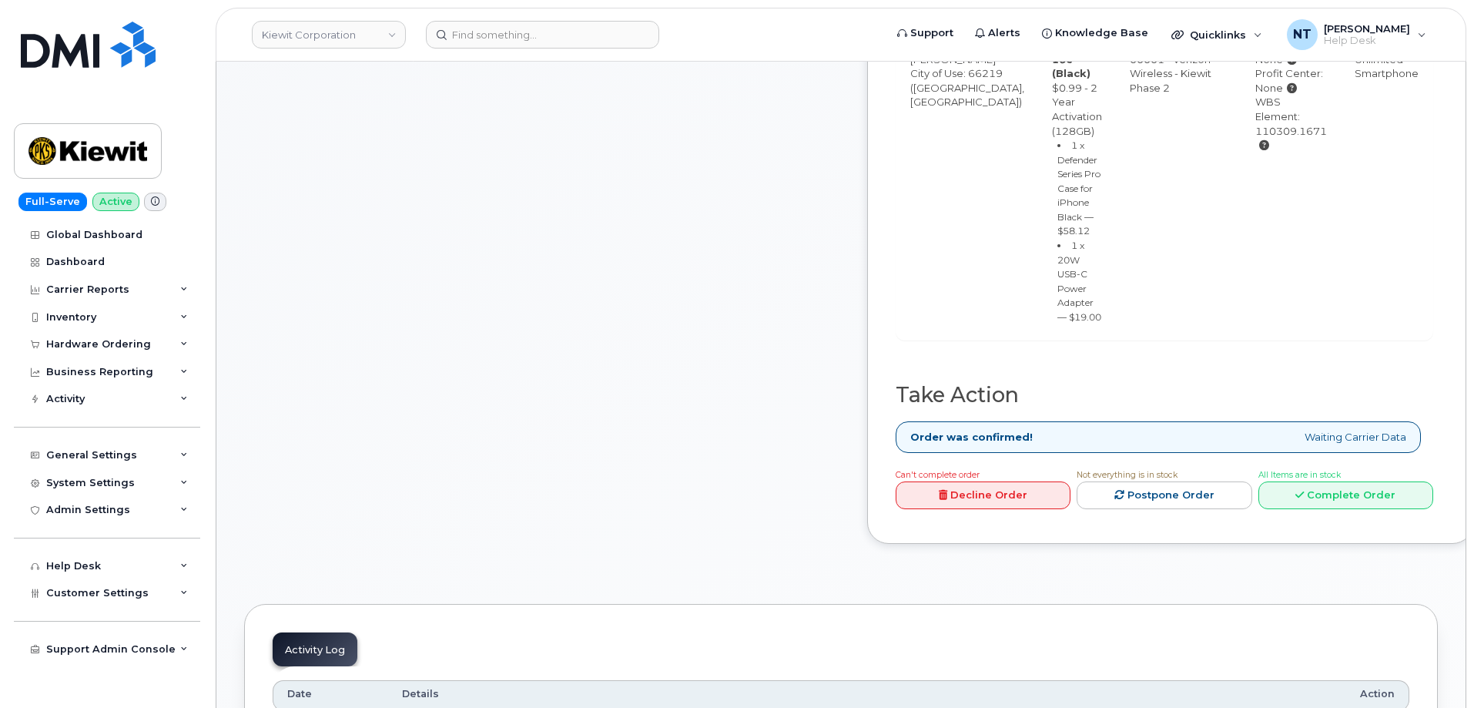
scroll to position [693, 0]
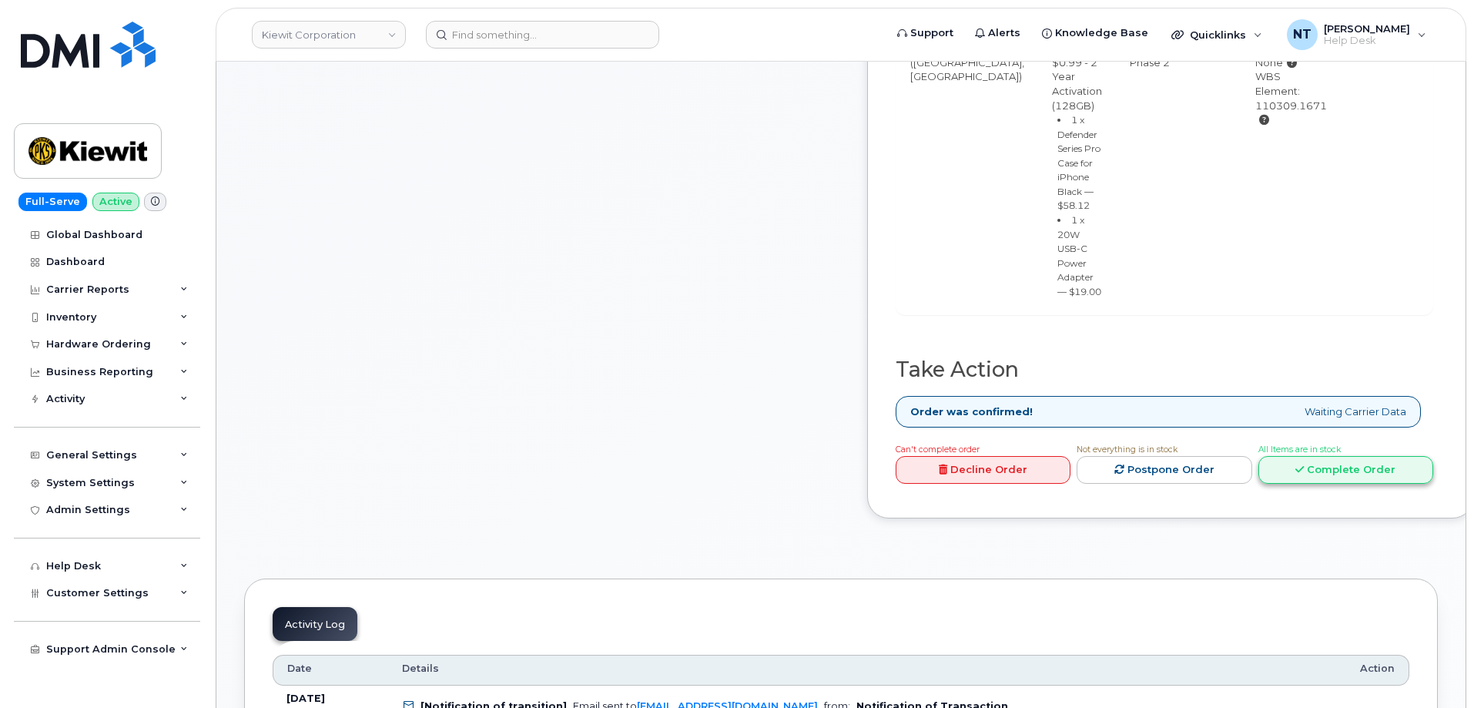
click at [1361, 484] on link "Complete Order" at bounding box center [1346, 470] width 175 height 28
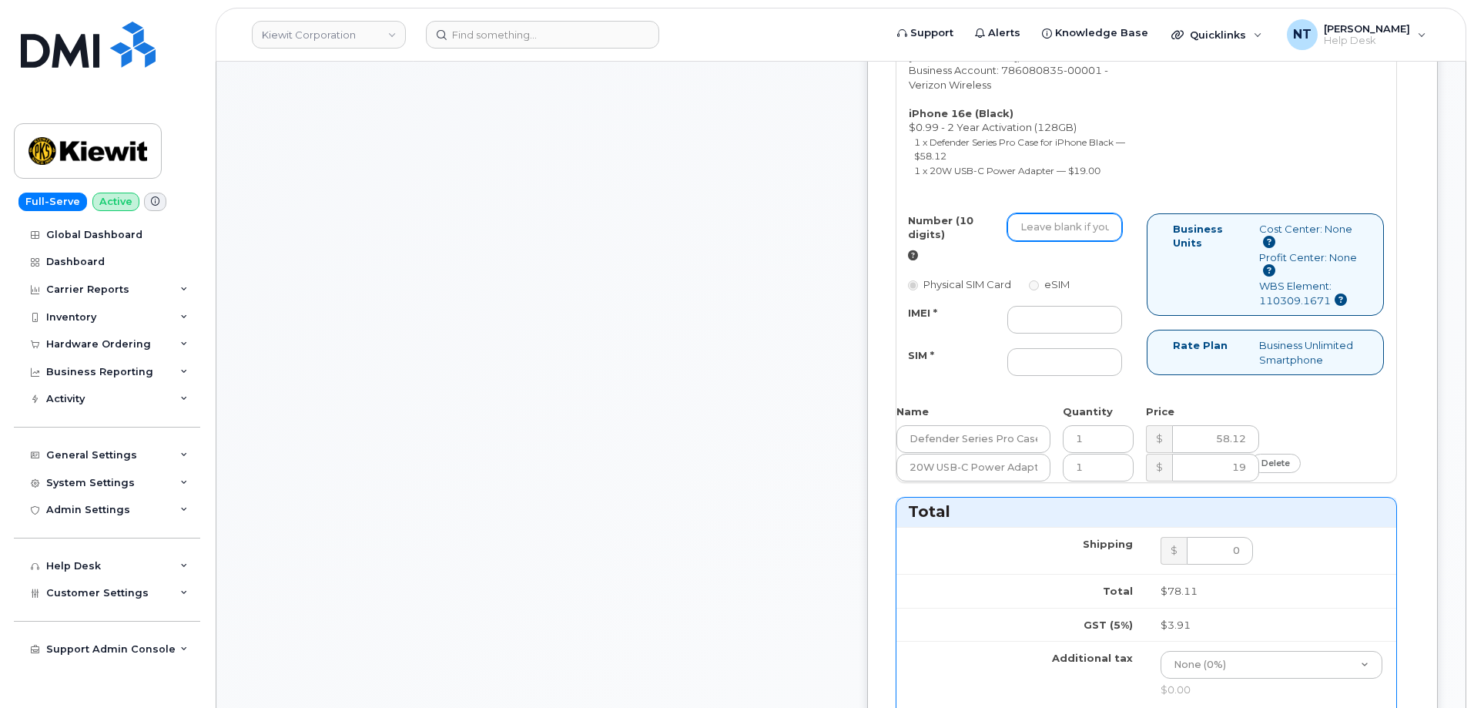
click at [1098, 241] on input "Number (10 digits)" at bounding box center [1066, 227] width 116 height 28
paste input "816-516-8194"
click at [1113, 241] on input "816-516-8194" at bounding box center [1066, 227] width 116 height 28
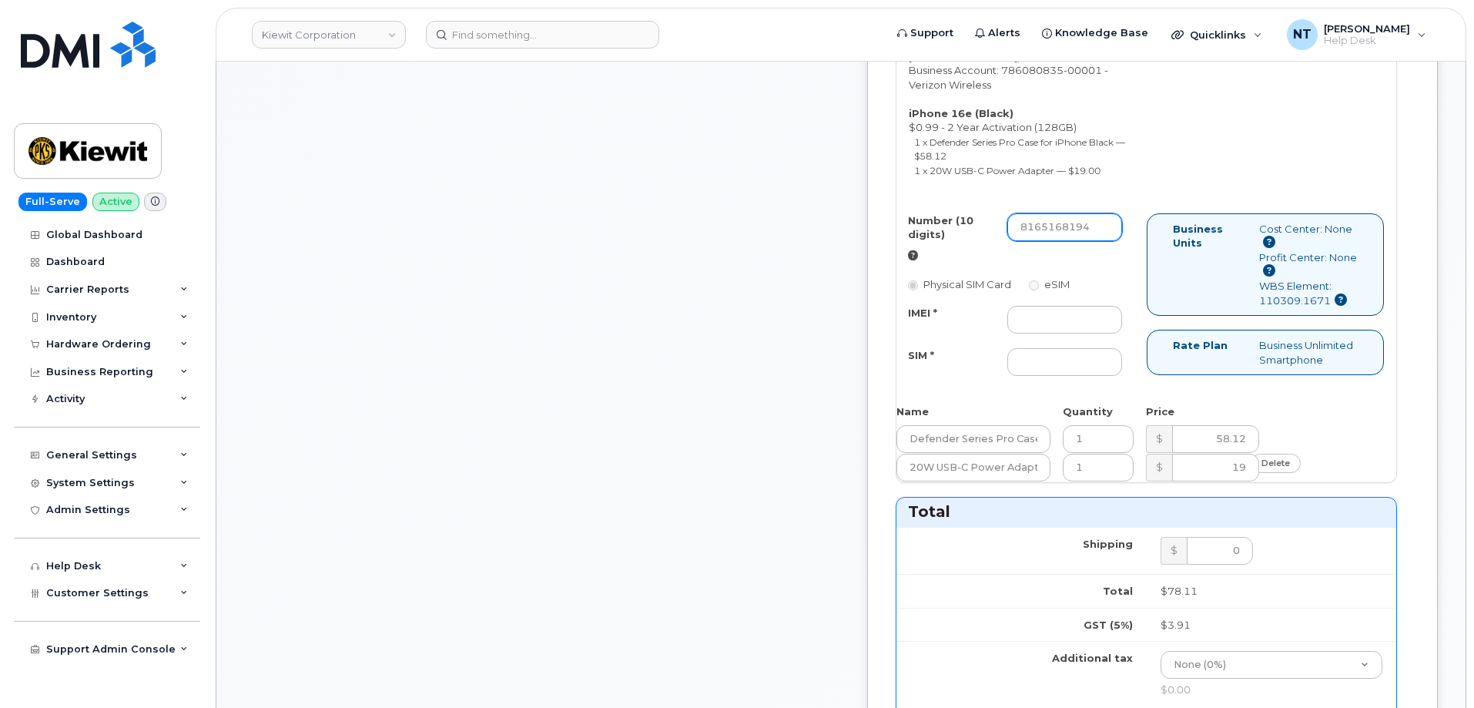
drag, startPoint x: 1087, startPoint y: 287, endPoint x: 1109, endPoint y: 290, distance: 22.5
click at [1109, 241] on input "8165168194" at bounding box center [1066, 227] width 116 height 28
type input "8165168194"
click at [1078, 334] on input "IMEI *" at bounding box center [1066, 320] width 116 height 28
paste input "355613398075359"
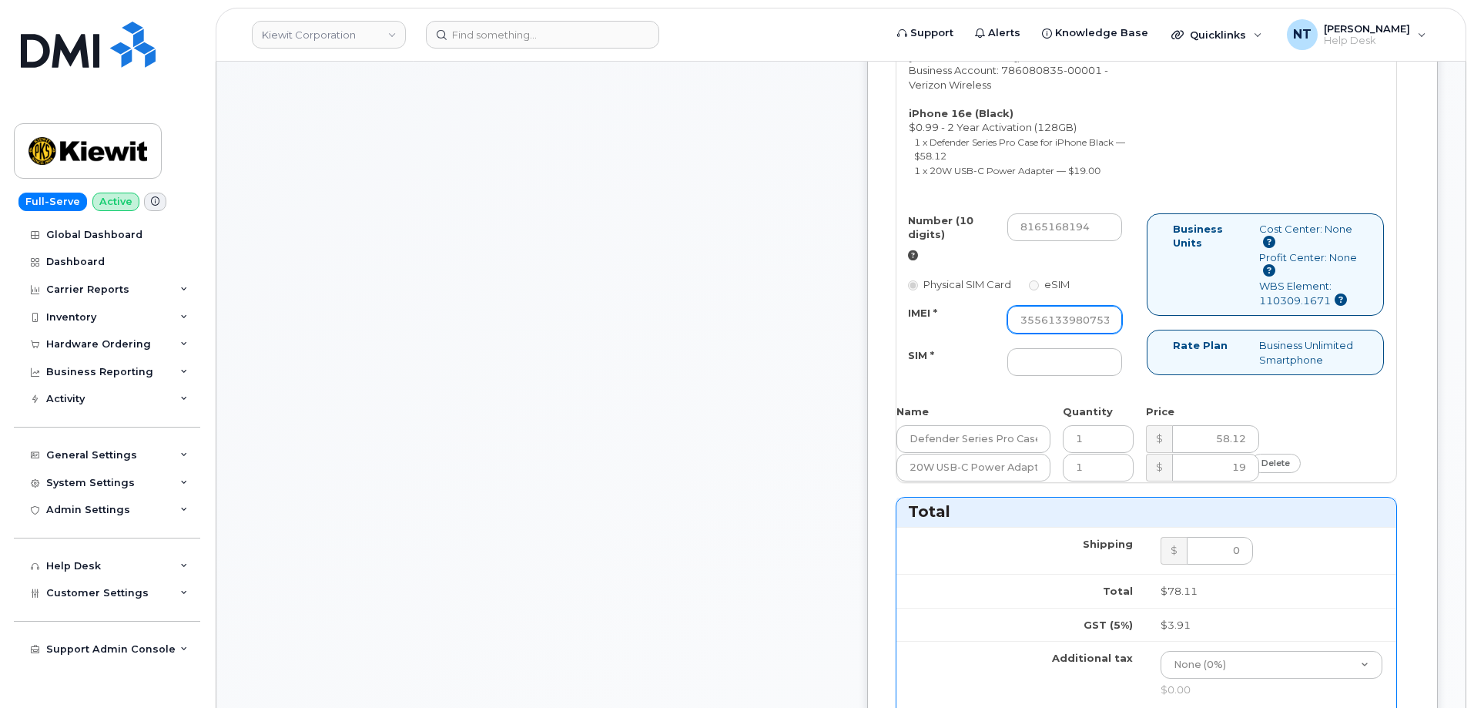
scroll to position [0, 31]
type input "355613398075359"
click at [1111, 376] on input "SIM *" at bounding box center [1066, 362] width 116 height 28
paste input "89043052010008889725002396129178"
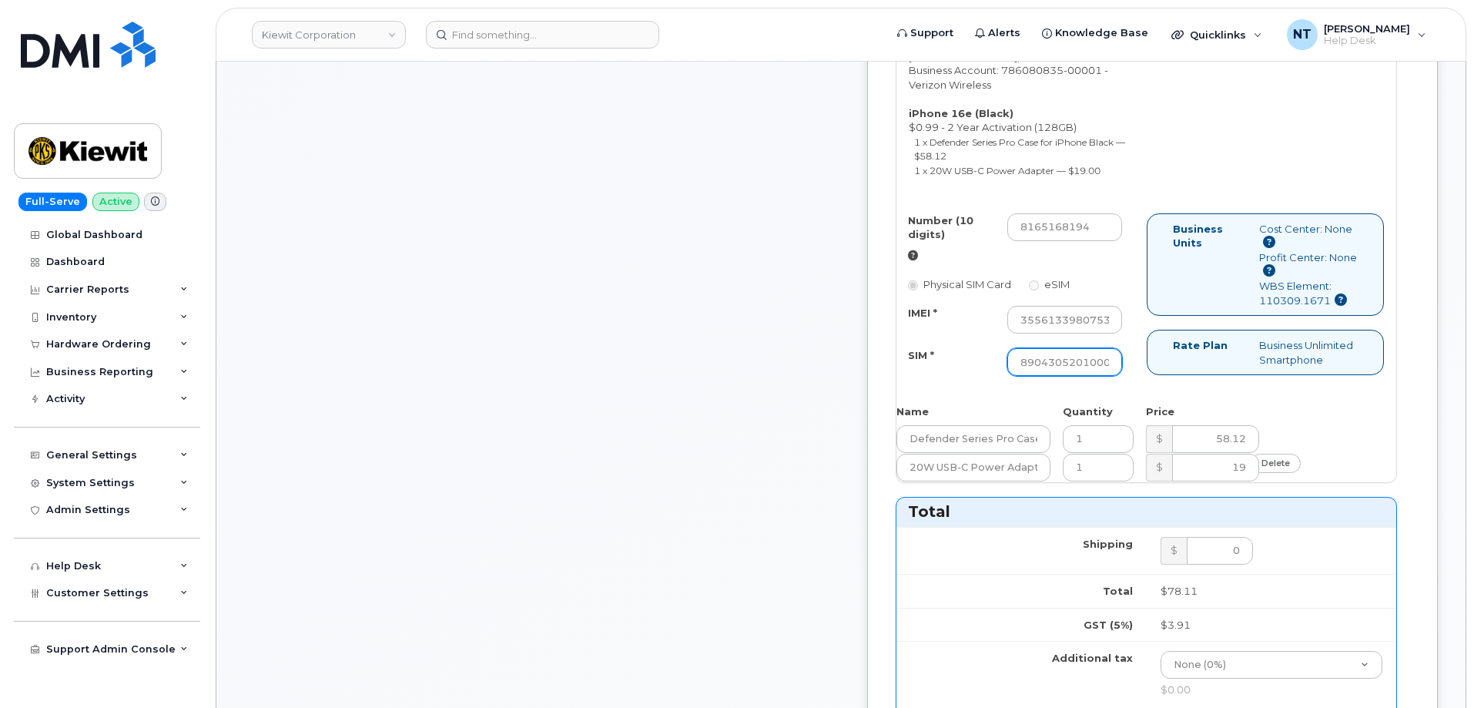
scroll to position [0, 148]
type input "89043052010008889725002396129178"
drag, startPoint x: 1111, startPoint y: 377, endPoint x: 1175, endPoint y: 377, distance: 63.9
click at [1175, 377] on div "Number (10 digits) 8165168194 Physical SIM Card eSIM IMEI * 355613398075359 SIM…" at bounding box center [1147, 301] width 500 height 177
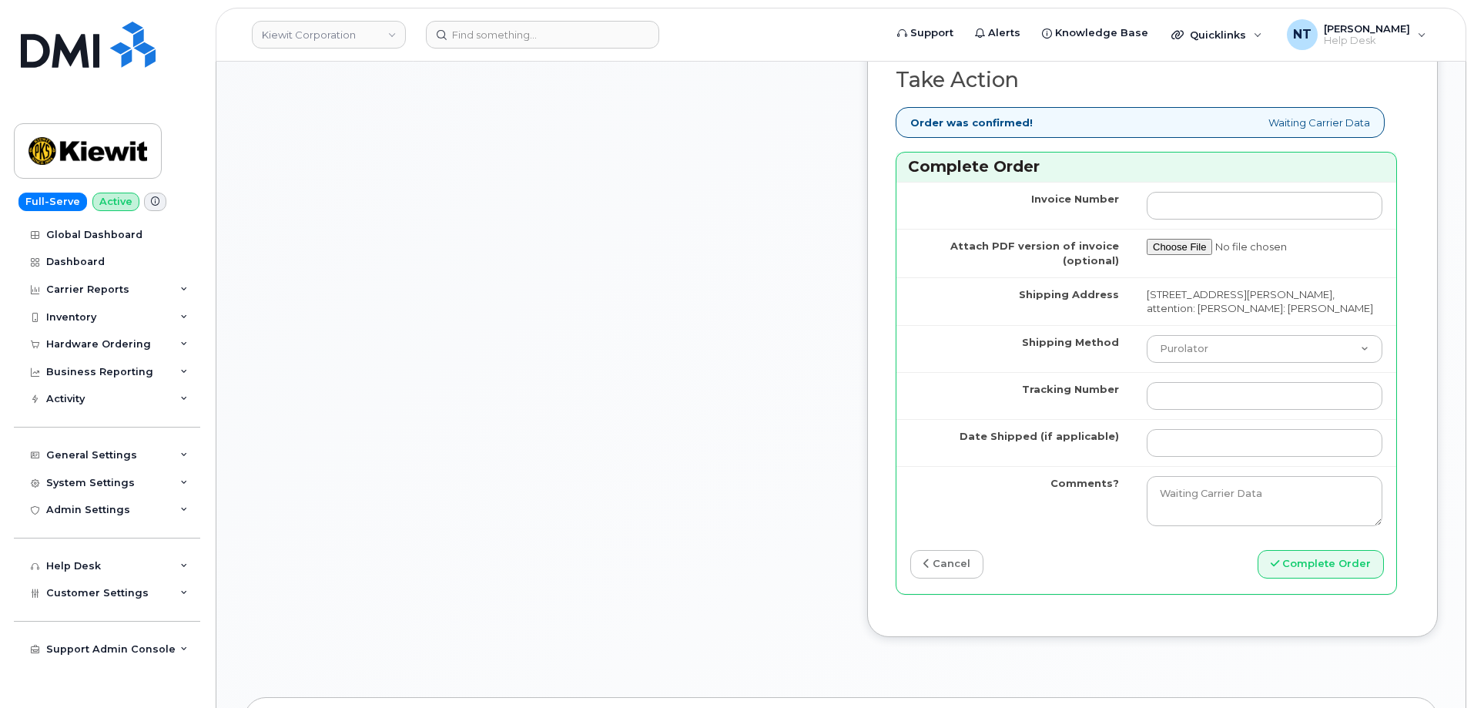
scroll to position [1463, 0]
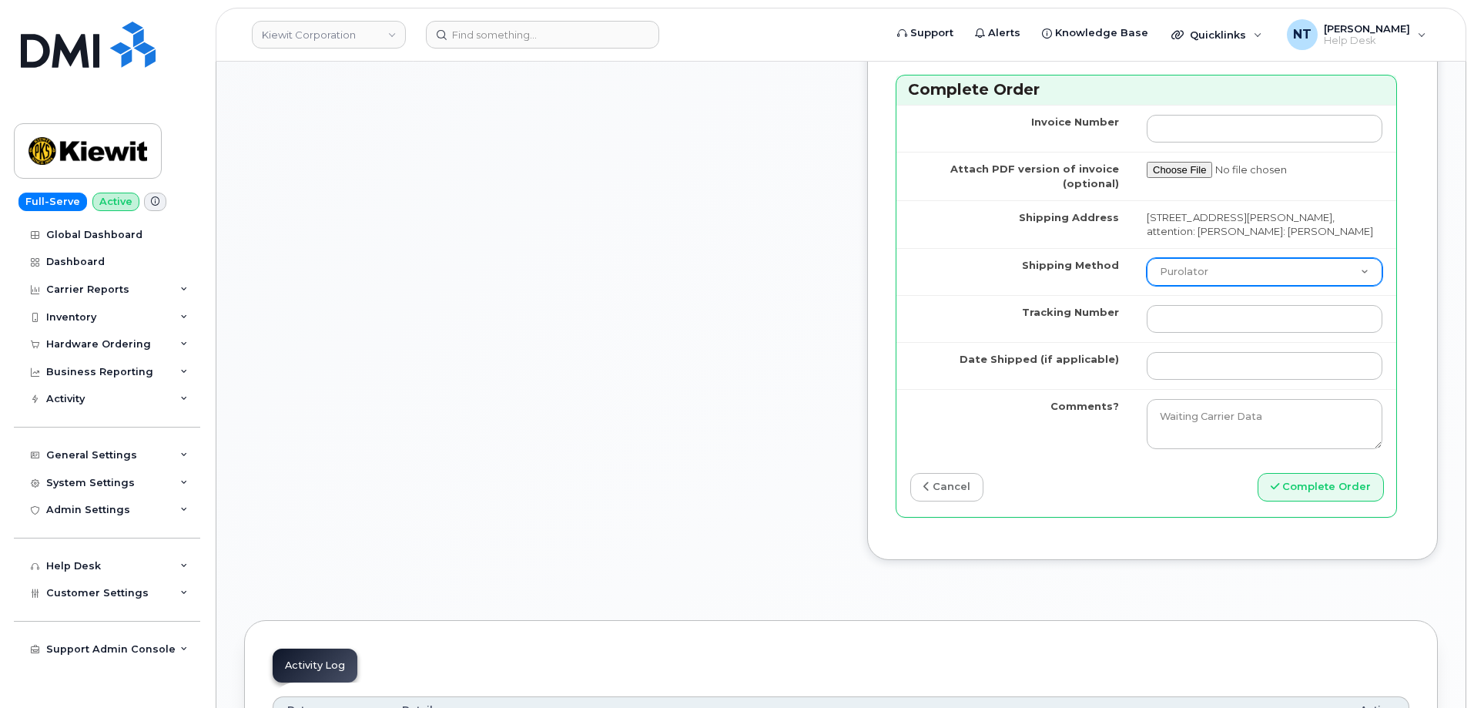
drag, startPoint x: 1209, startPoint y: 356, endPoint x: 1211, endPoint y: 367, distance: 10.9
click at [1209, 286] on select "Purolator UPS FedEx Canada Post Courier Other Drop Off Pick Up" at bounding box center [1265, 272] width 236 height 28
select select "FedEx"
click at [1147, 286] on select "Purolator UPS FedEx Canada Post Courier Other Drop Off Pick Up" at bounding box center [1265, 272] width 236 height 28
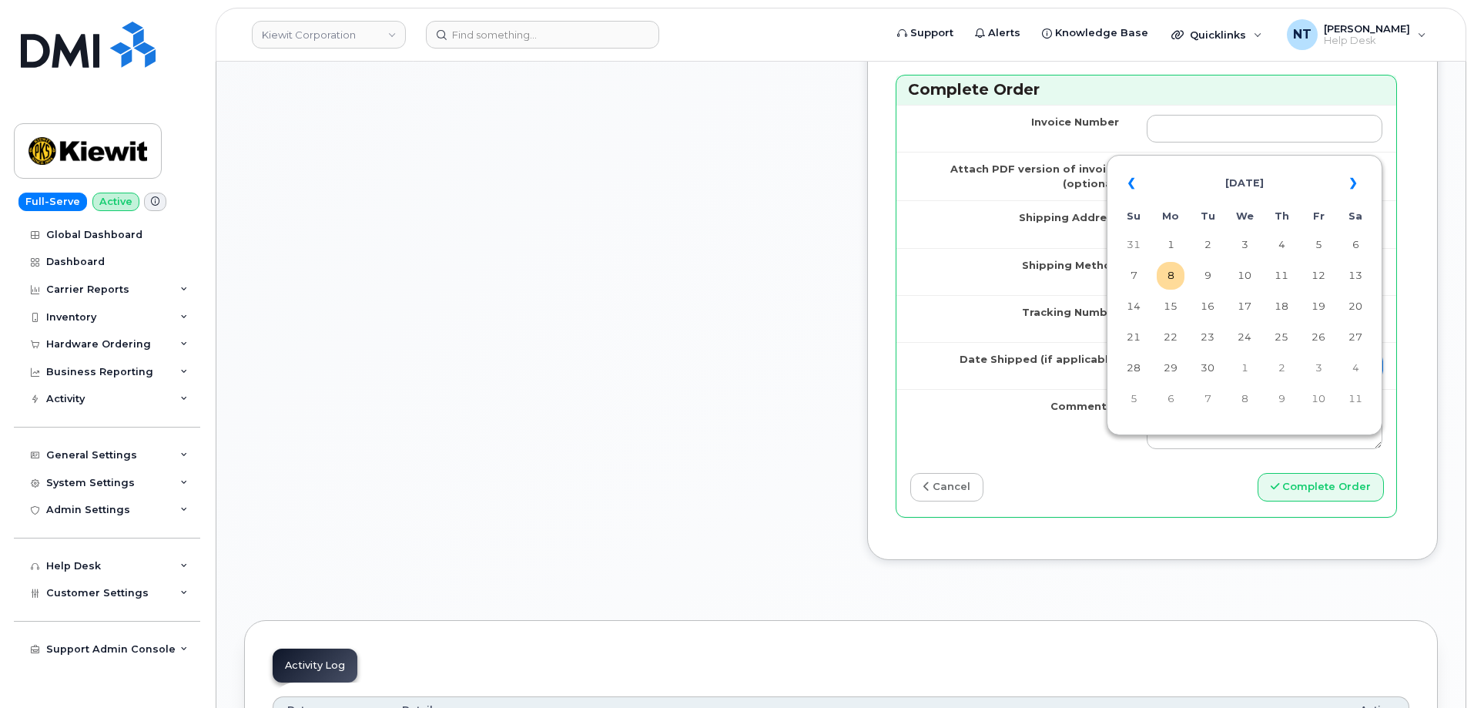
click at [1198, 380] on input "Date Shipped (if applicable)" at bounding box center [1265, 366] width 236 height 28
click at [1176, 278] on td "8" at bounding box center [1171, 276] width 28 height 28
type input "[DATE]"
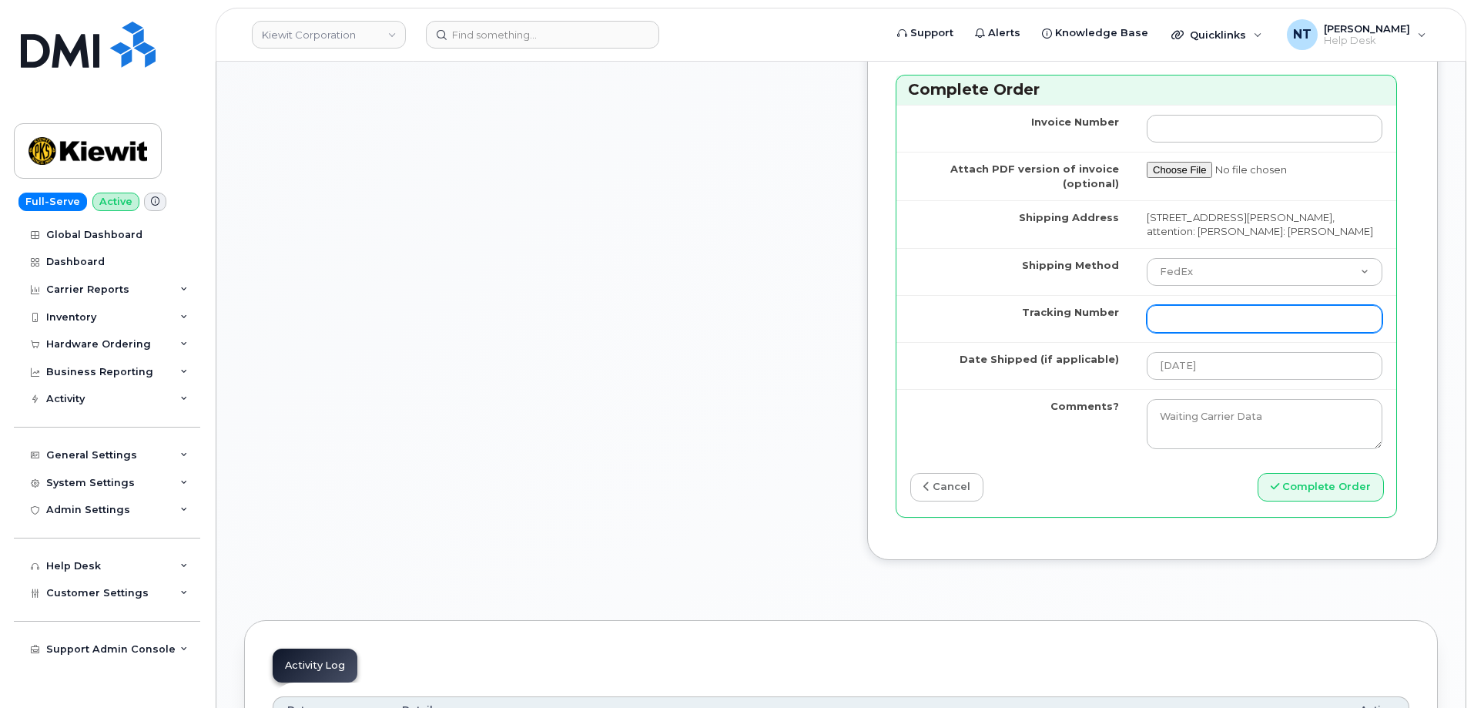
click at [1189, 333] on input "Tracking Number" at bounding box center [1265, 319] width 236 height 28
paste input "444401116124"
type input "444401116124"
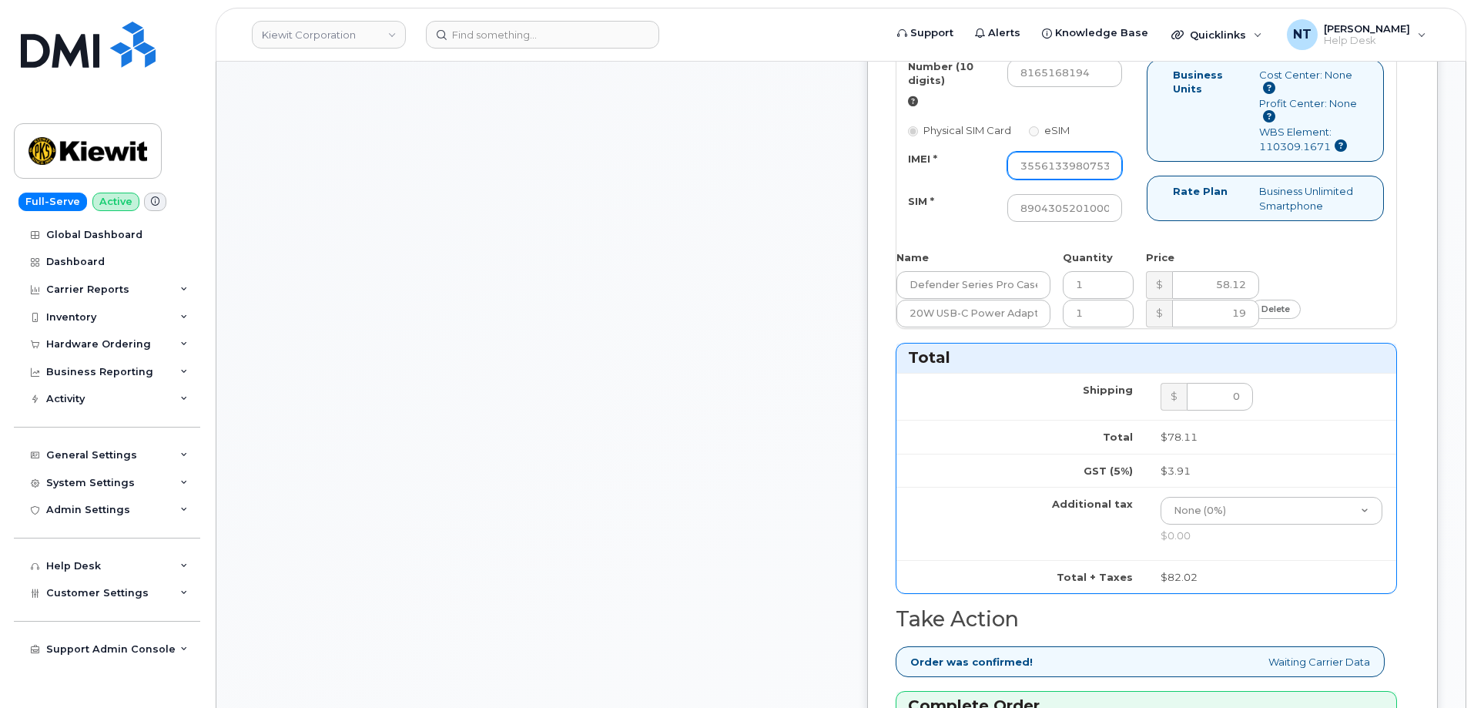
scroll to position [0, 31]
drag, startPoint x: 1107, startPoint y: 225, endPoint x: 1160, endPoint y: 230, distance: 53.4
click at [1135, 179] on div "355613398075359" at bounding box center [1065, 166] width 139 height 28
drag, startPoint x: 1123, startPoint y: 271, endPoint x: 1184, endPoint y: 283, distance: 62.1
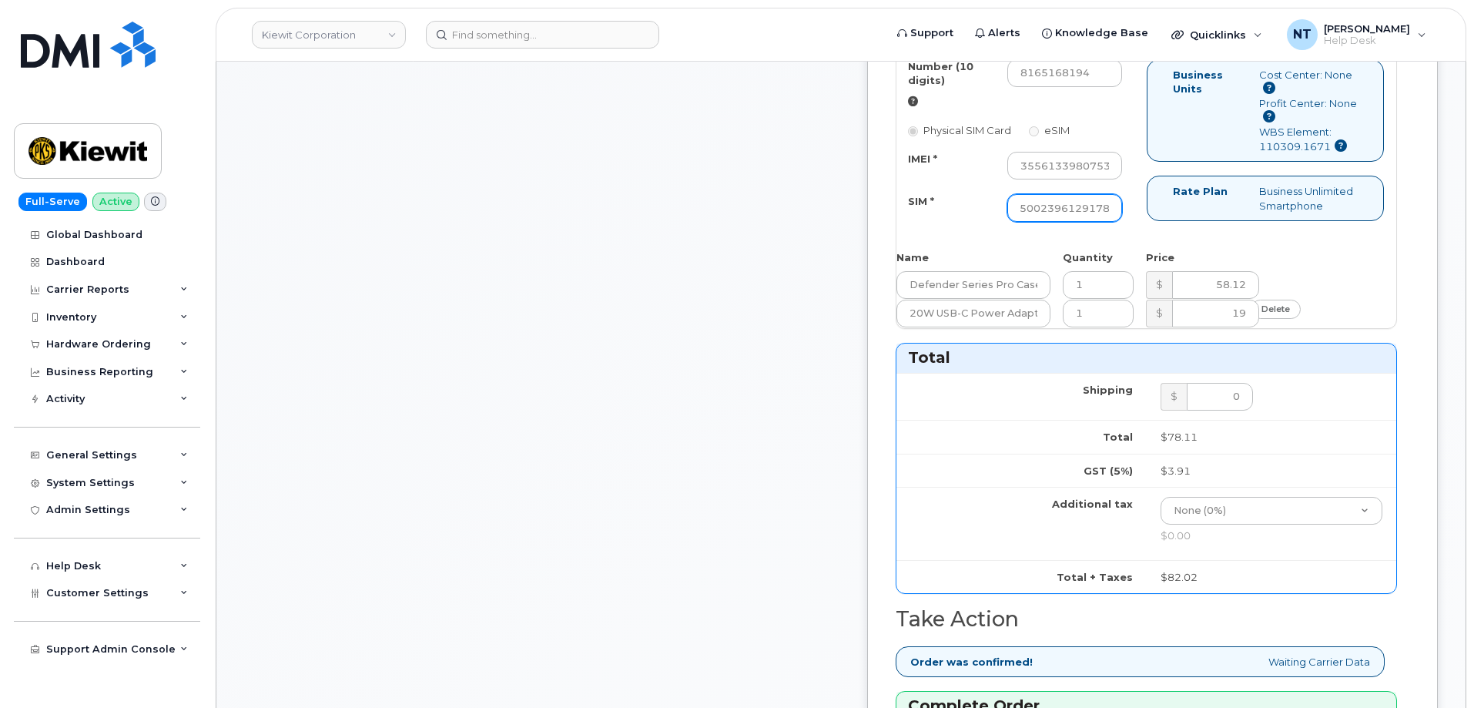
click at [1184, 236] on div "Number (10 digits) 8165168194 Physical SIM Card eSIM IMEI * 355613398075359 SIM…" at bounding box center [1147, 147] width 500 height 177
drag, startPoint x: 1088, startPoint y: 136, endPoint x: 1109, endPoint y: 139, distance: 20.9
click at [1109, 87] on input "8165168194" at bounding box center [1066, 73] width 116 height 28
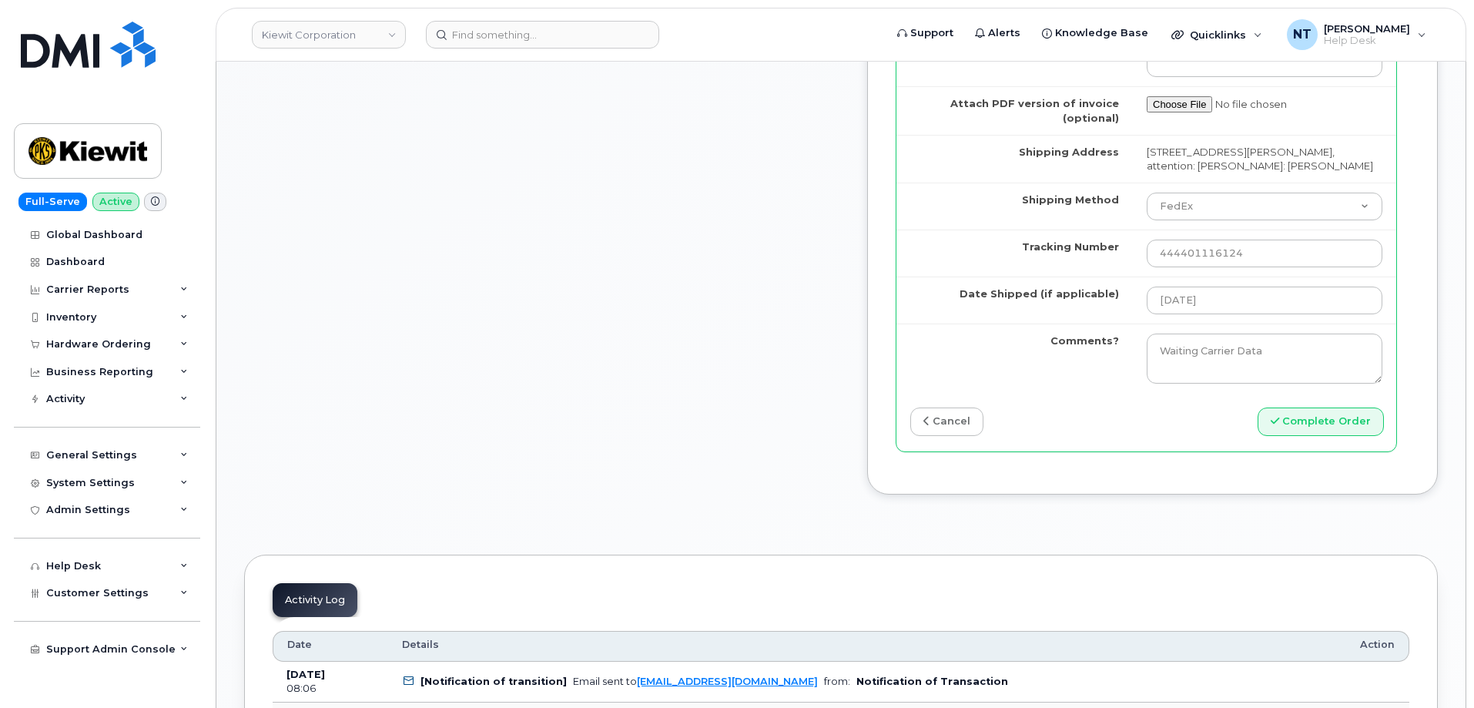
scroll to position [1695, 0]
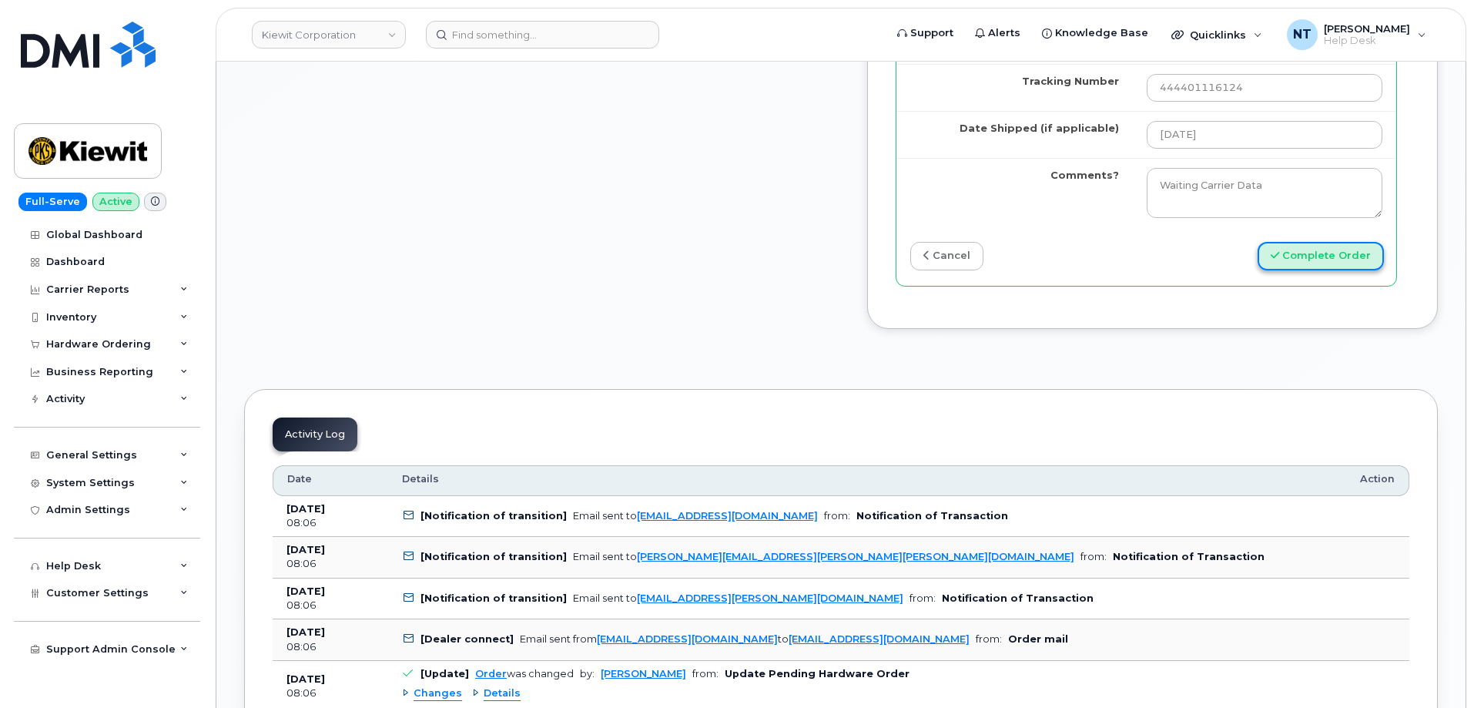
click at [1336, 270] on button "Complete Order" at bounding box center [1321, 256] width 126 height 28
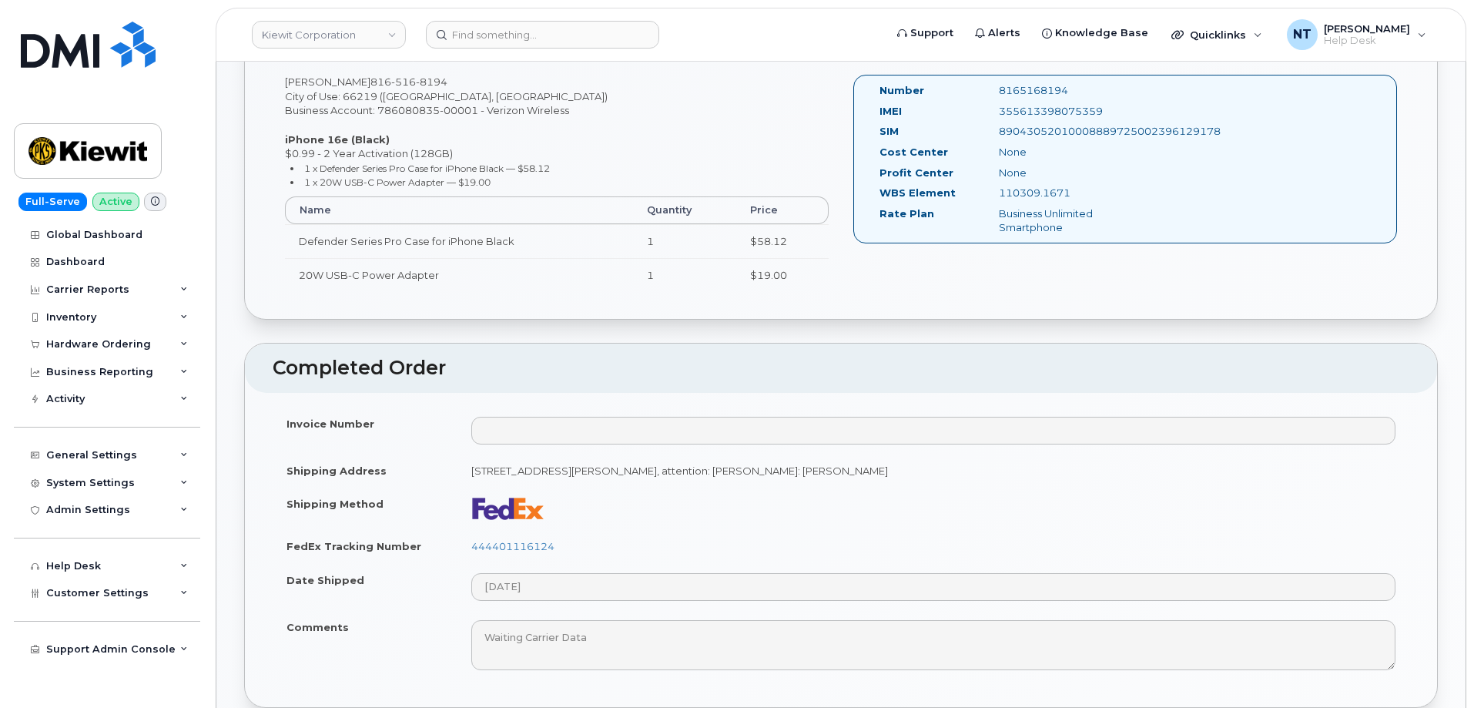
scroll to position [462, 0]
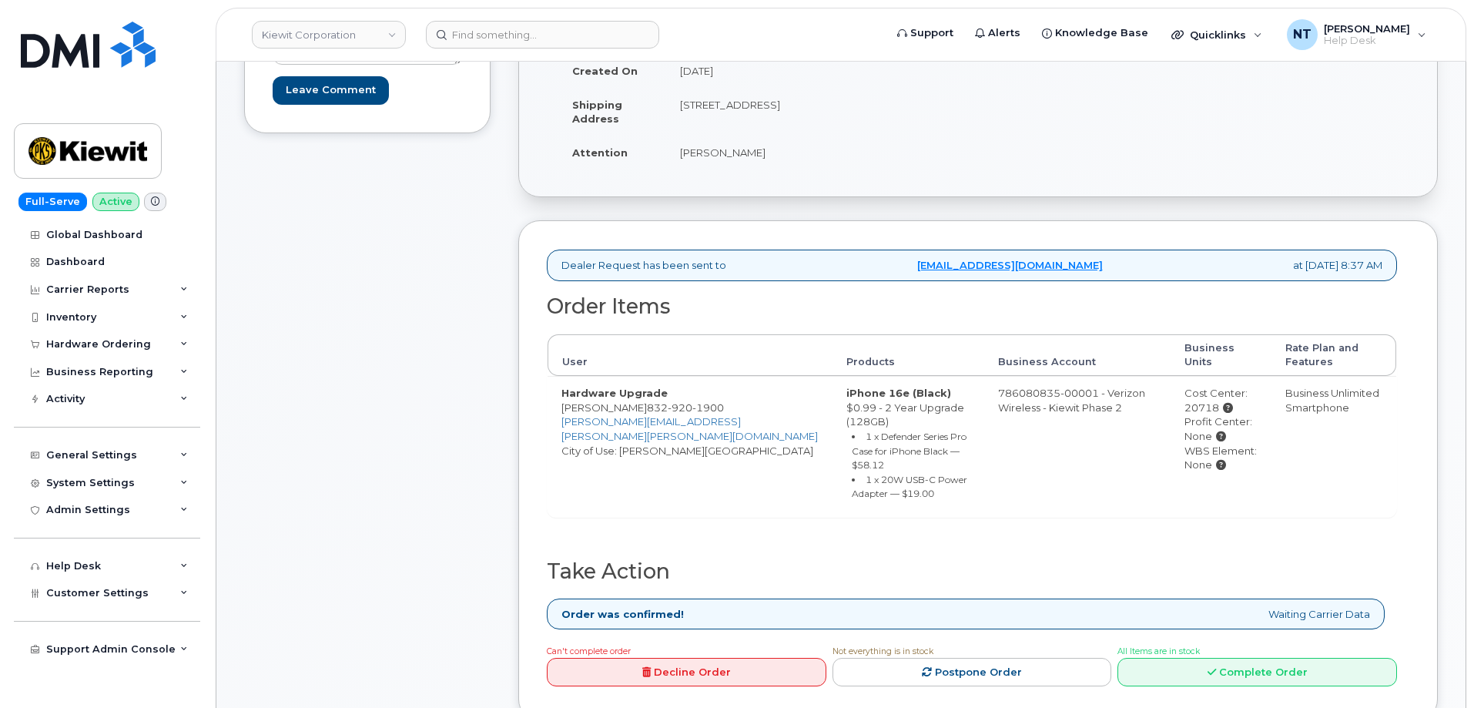
scroll to position [308, 0]
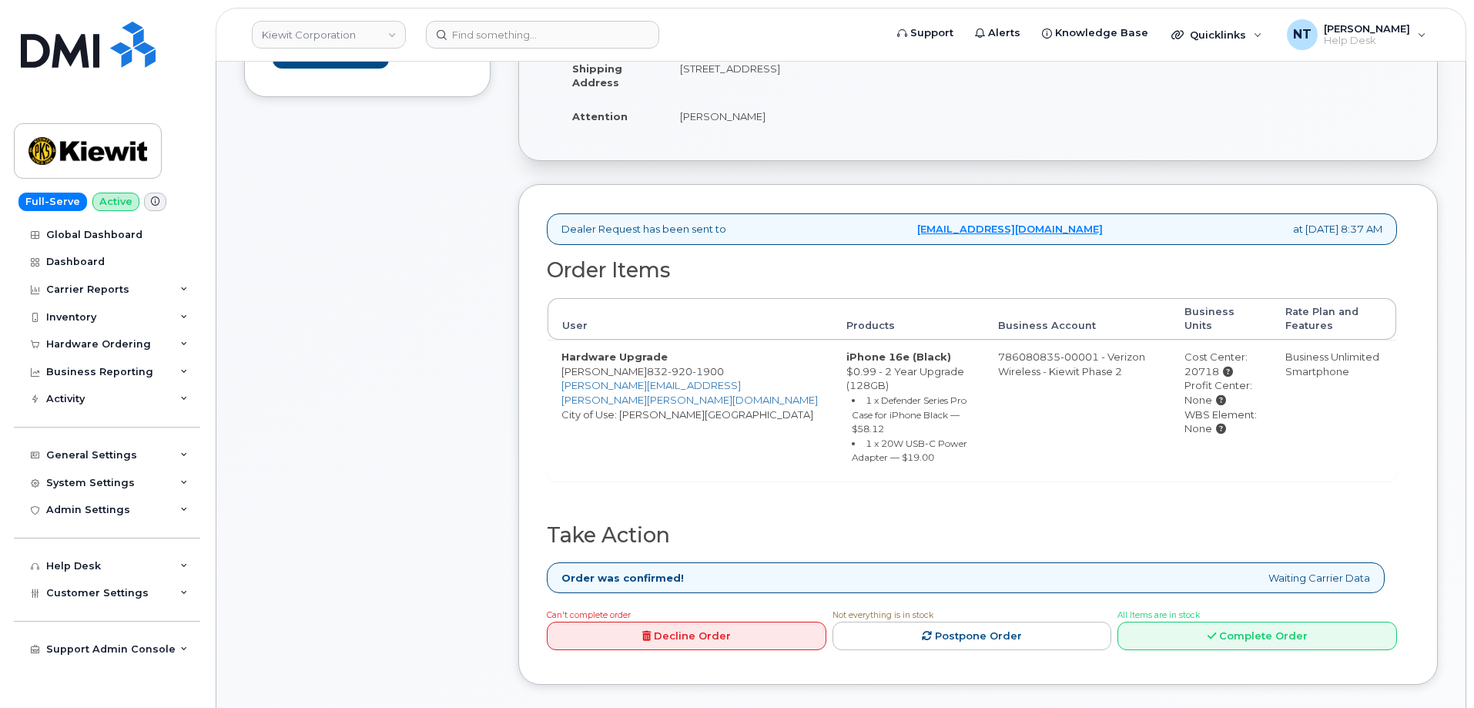
drag, startPoint x: 1194, startPoint y: 371, endPoint x: 1160, endPoint y: 371, distance: 33.9
click at [1185, 371] on div "Cost Center: 20718" at bounding box center [1221, 364] width 73 height 28
copy div "20718"
click at [1263, 622] on link "Complete Order" at bounding box center [1258, 636] width 280 height 28
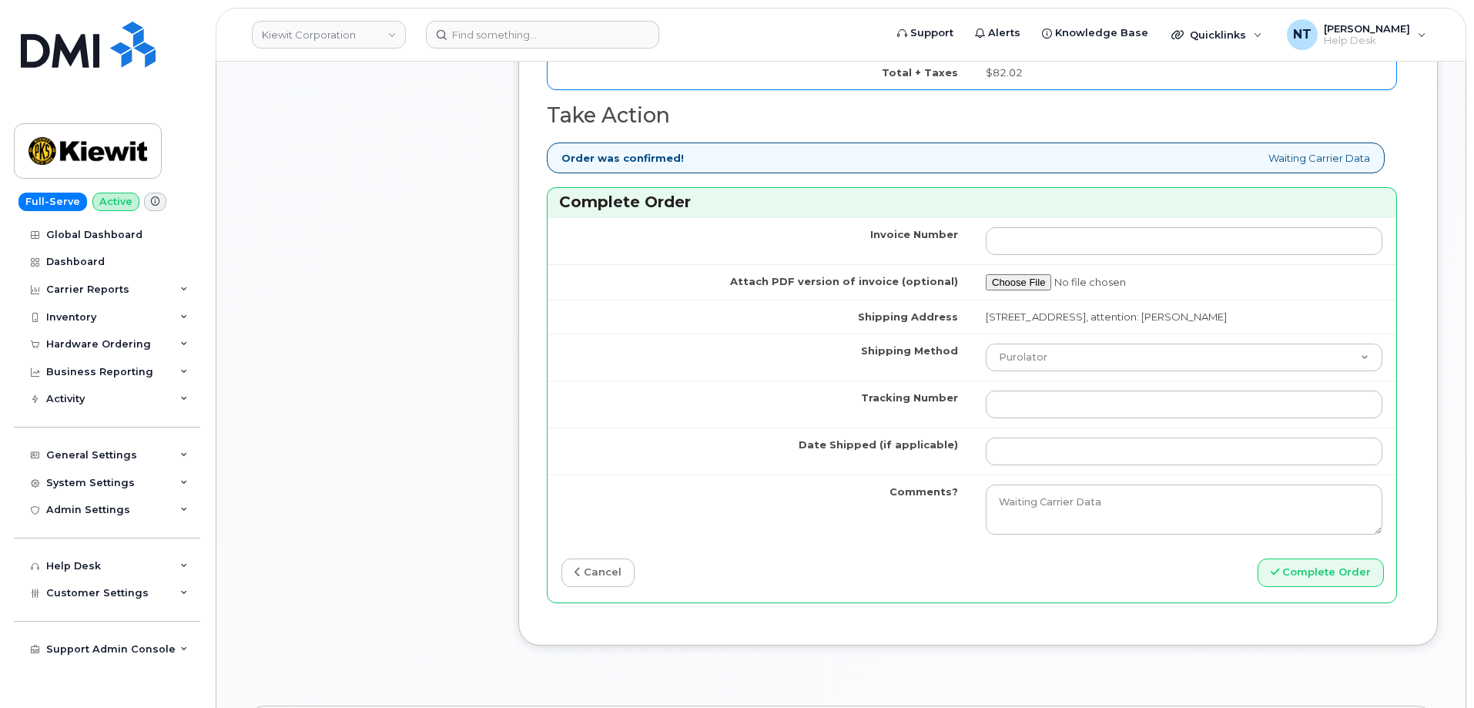
scroll to position [1309, 0]
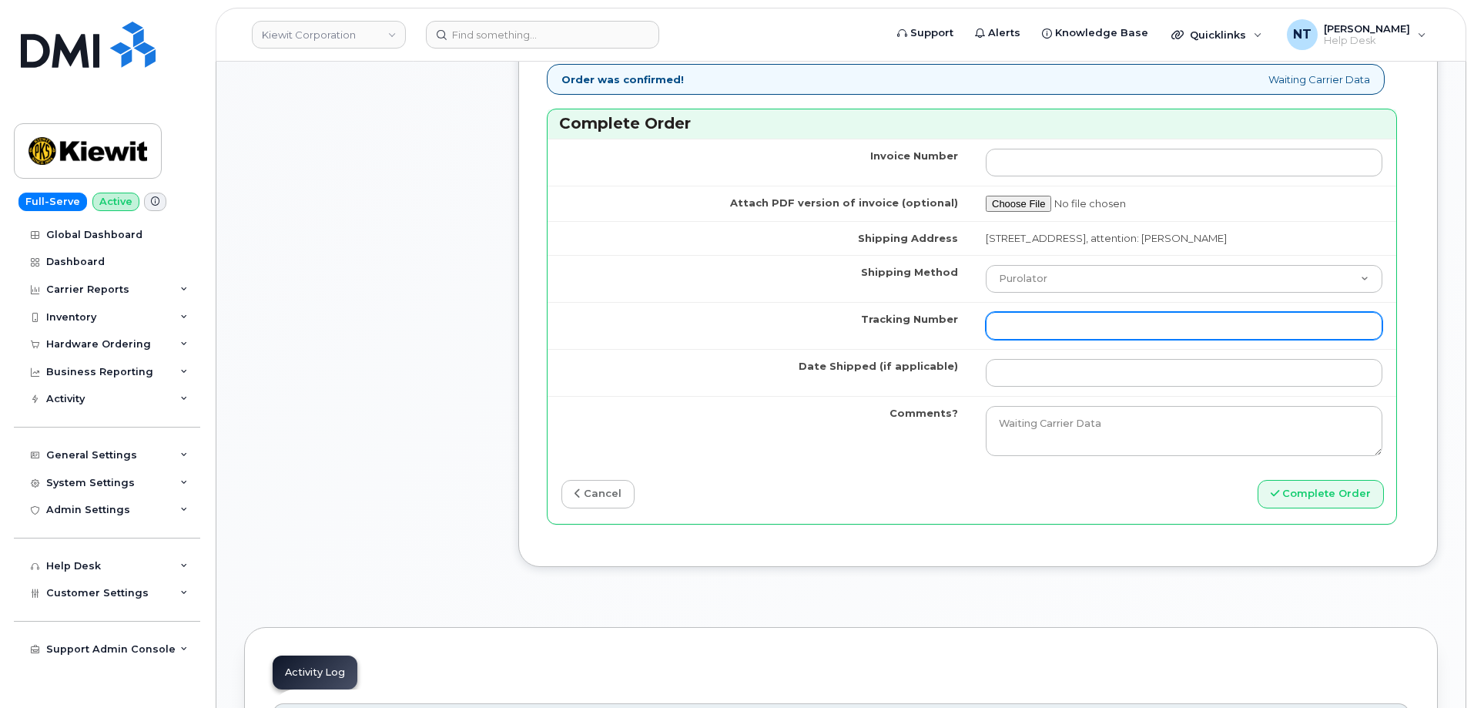
click at [1057, 330] on input "Tracking Number" at bounding box center [1184, 326] width 397 height 28
paste input "444401116157"
type input "444401116157"
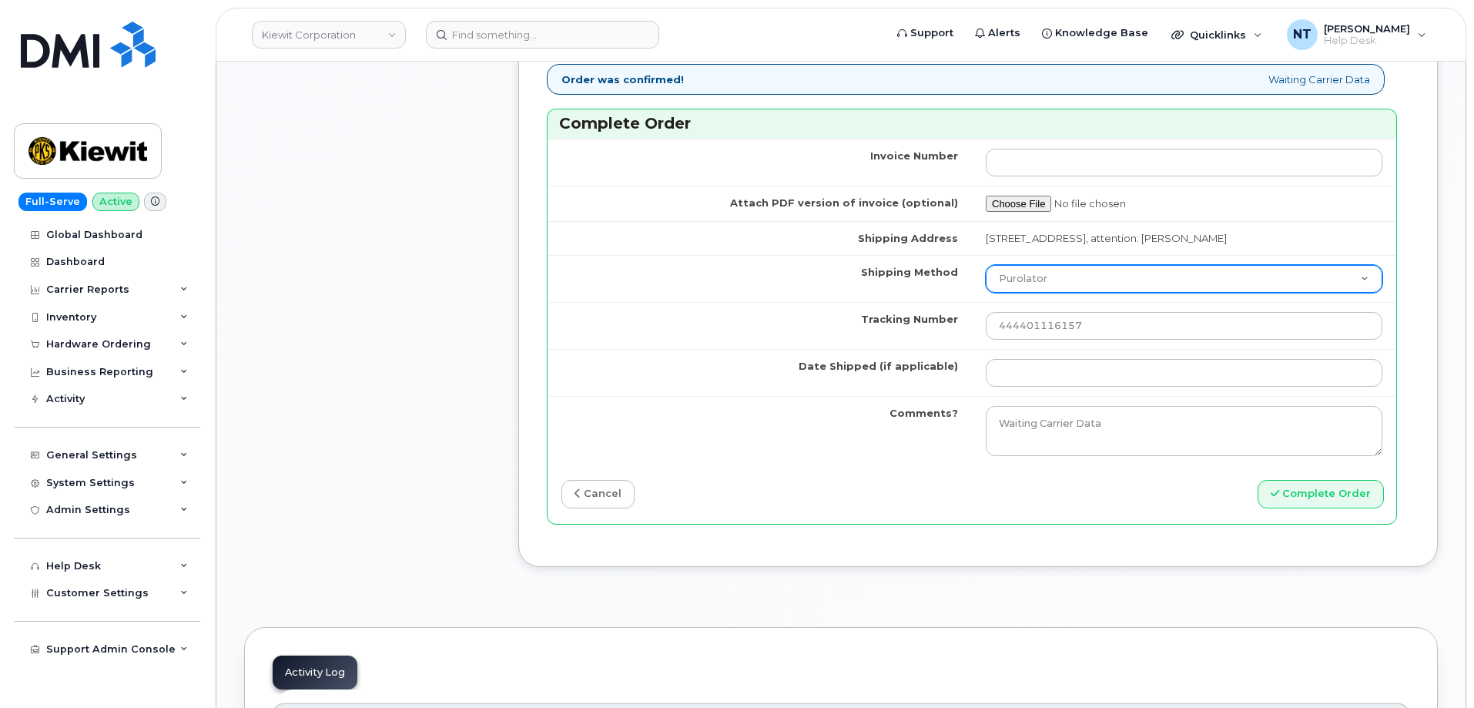
click at [1065, 286] on select "Purolator UPS FedEx Canada Post Courier Other Drop Off Pick Up" at bounding box center [1184, 279] width 397 height 28
select select "FedEx"
click at [986, 265] on select "Purolator UPS FedEx Canada Post Courier Other Drop Off Pick Up" at bounding box center [1184, 279] width 397 height 28
click at [1065, 357] on td at bounding box center [1184, 372] width 424 height 47
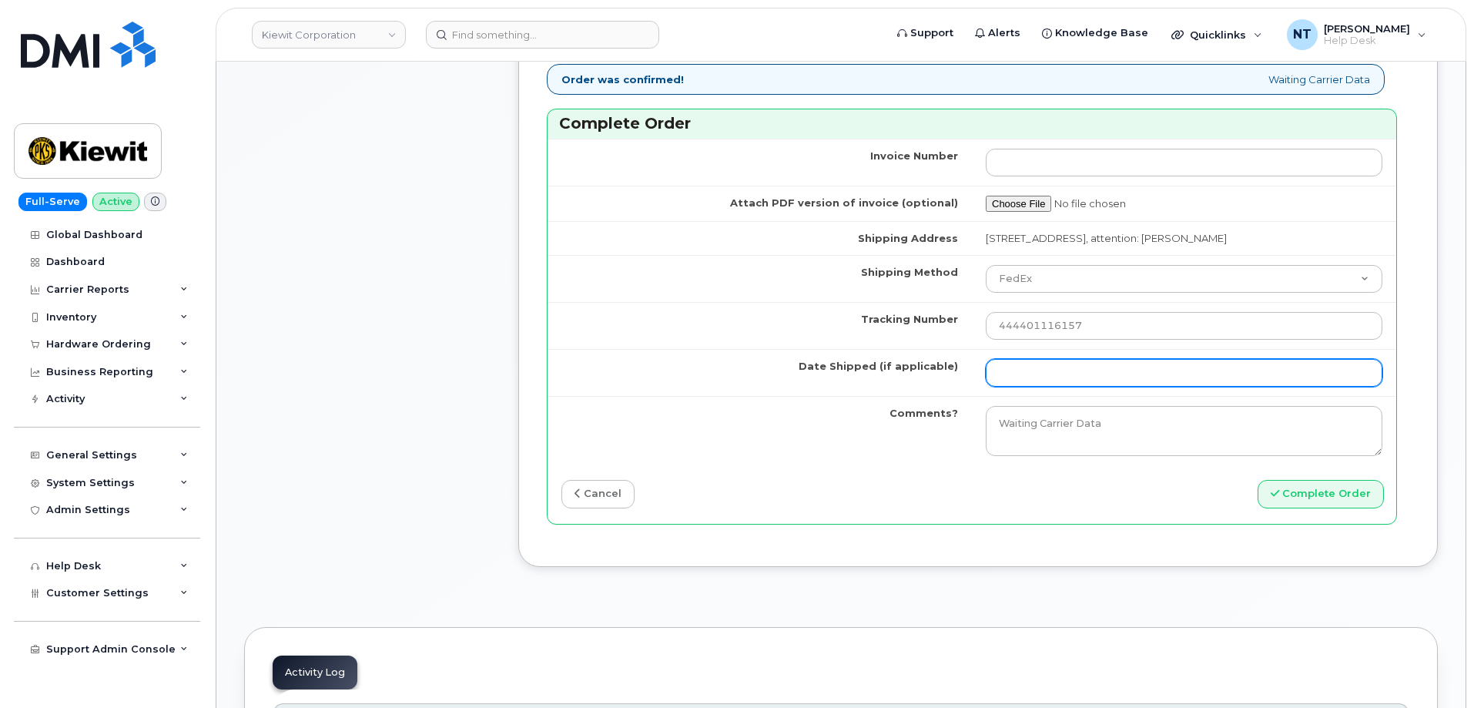
click at [1065, 373] on input "Date Shipped (if applicable)" at bounding box center [1184, 373] width 397 height 28
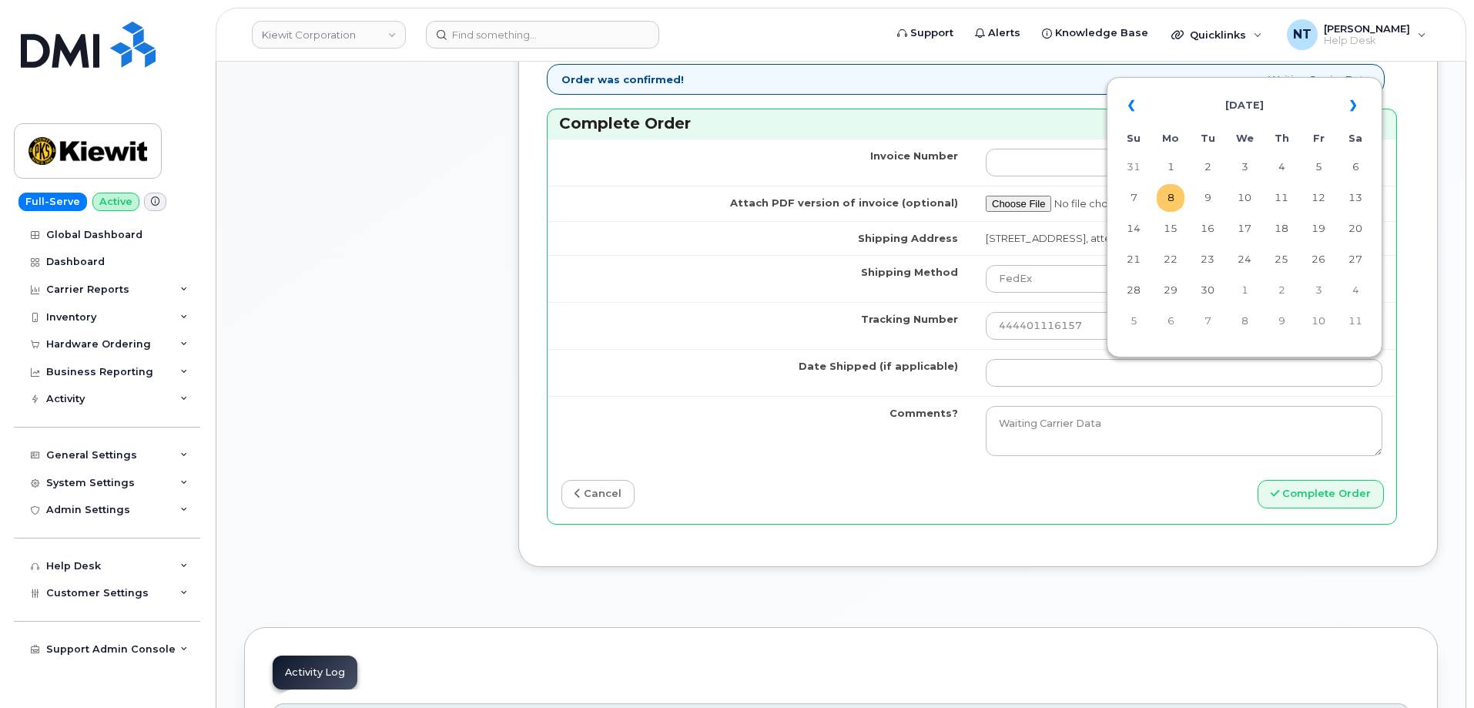
click at [1174, 207] on td "8" at bounding box center [1171, 198] width 28 height 28
type input "[DATE]"
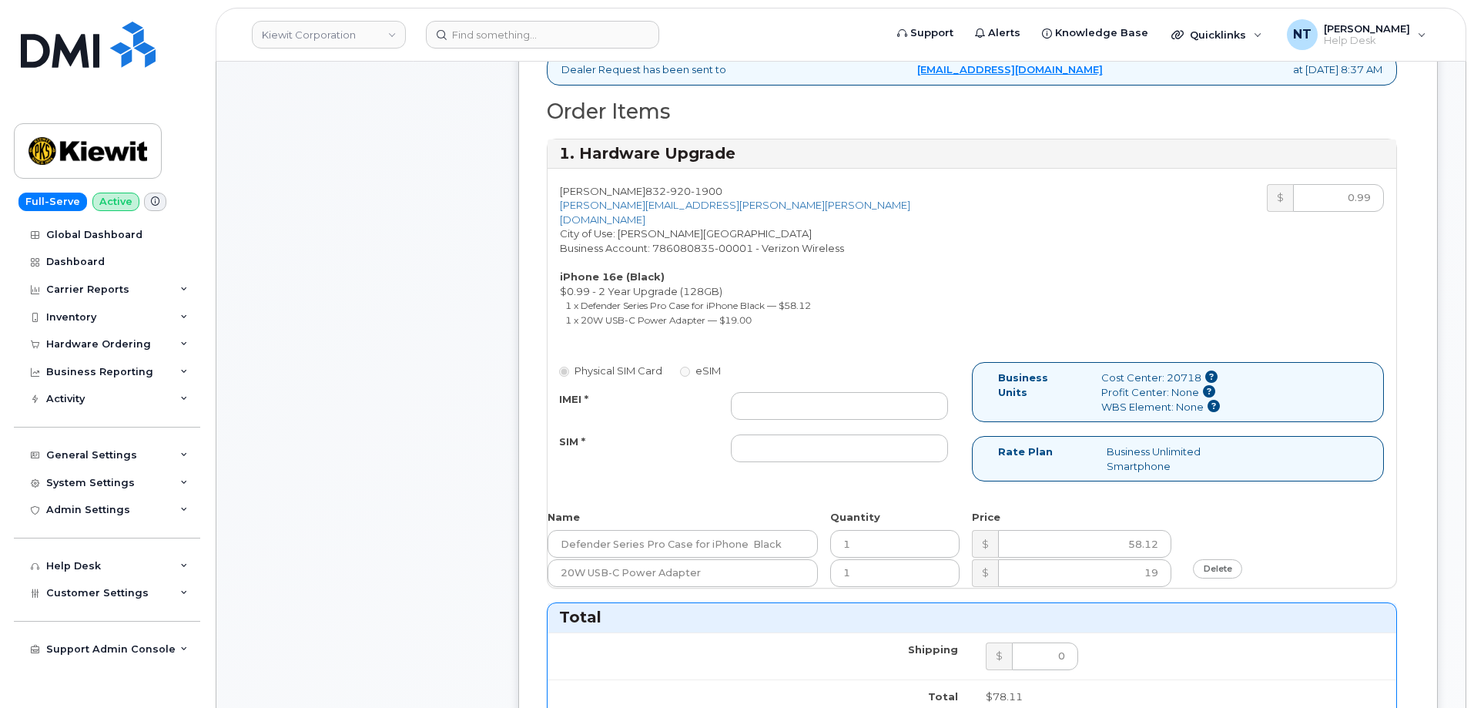
scroll to position [462, 0]
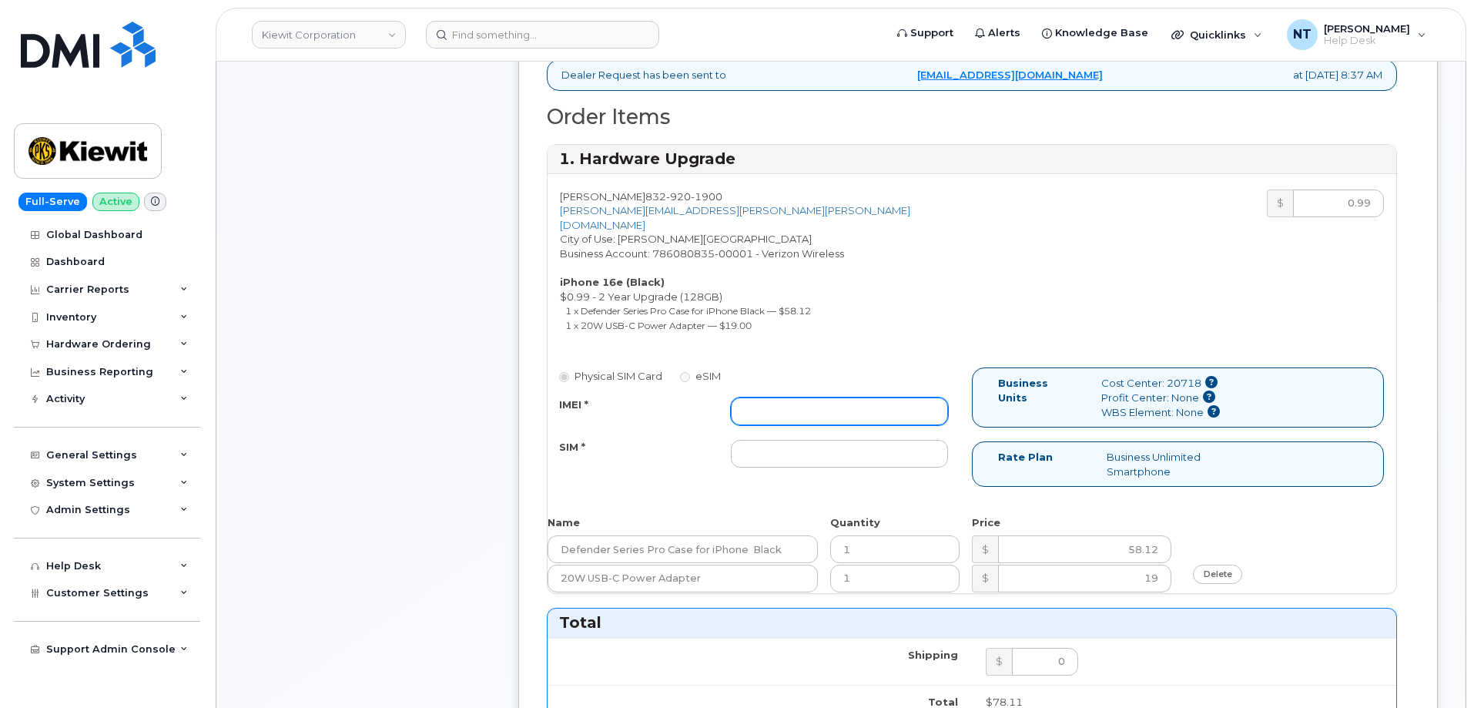
drag, startPoint x: 835, startPoint y: 367, endPoint x: 831, endPoint y: 393, distance: 26.5
click at [831, 381] on div "Physical SIM Card eSIM IMEI * SIM *" at bounding box center [760, 424] width 424 height 114
click at [831, 397] on input "IMEI *" at bounding box center [839, 411] width 217 height 28
paste input "354566767601331"
type input "354566767601331"
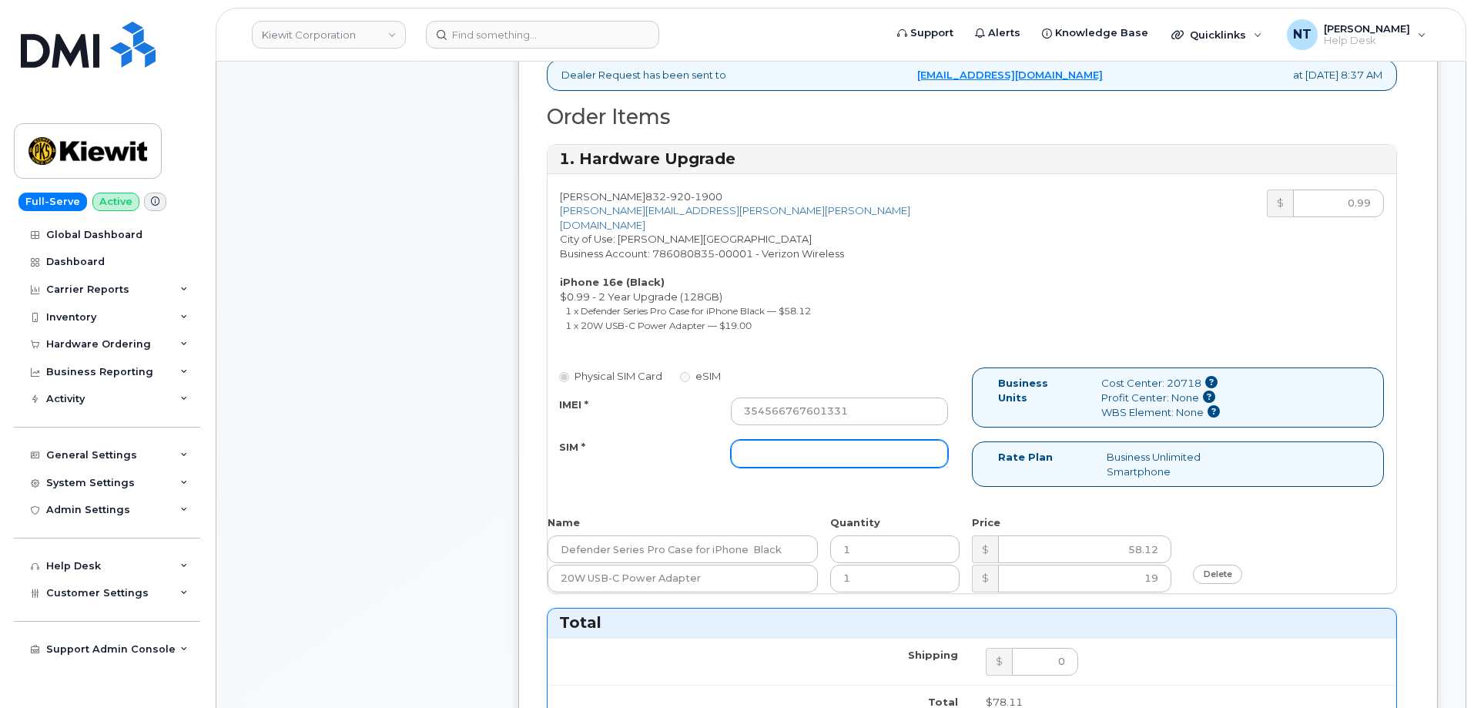
click at [782, 449] on input "SIM *" at bounding box center [839, 454] width 217 height 28
paste input "89043052010008889725002406997543"
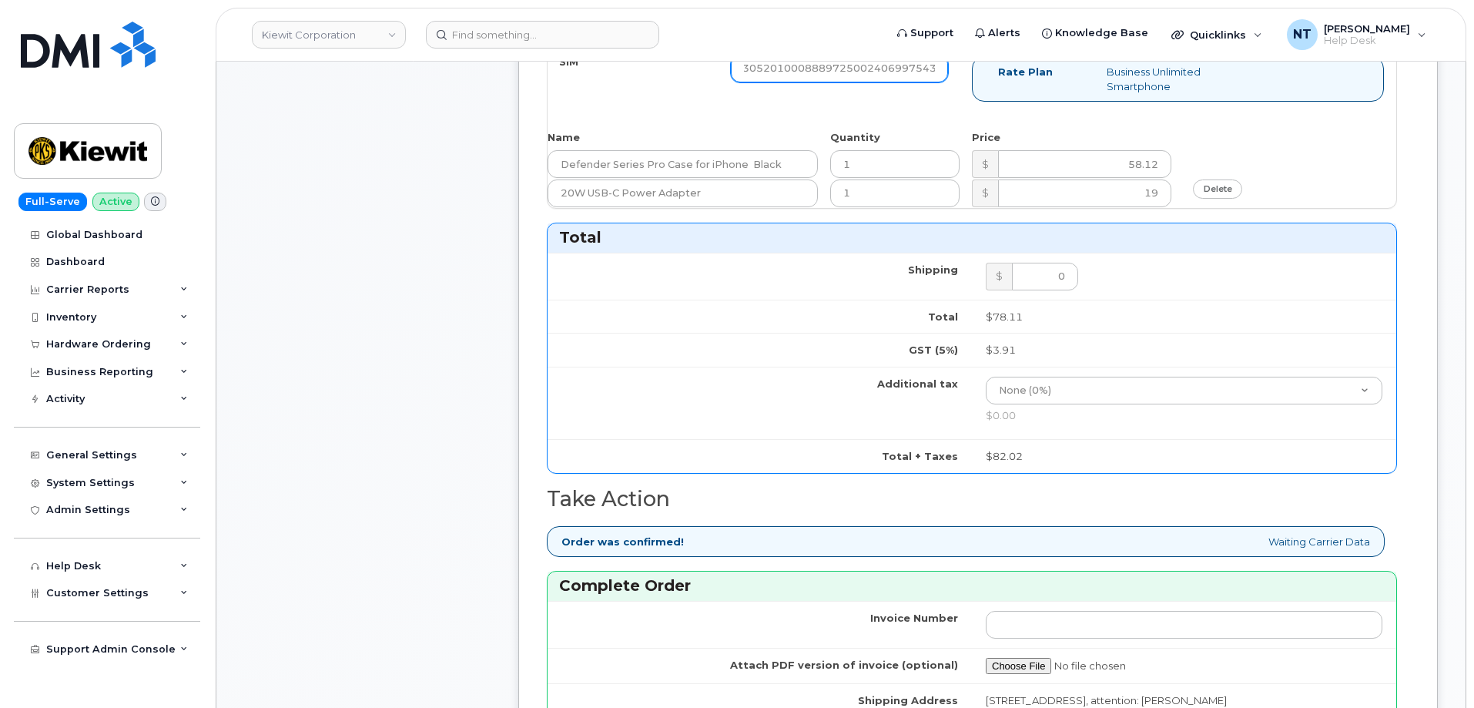
scroll to position [1232, 0]
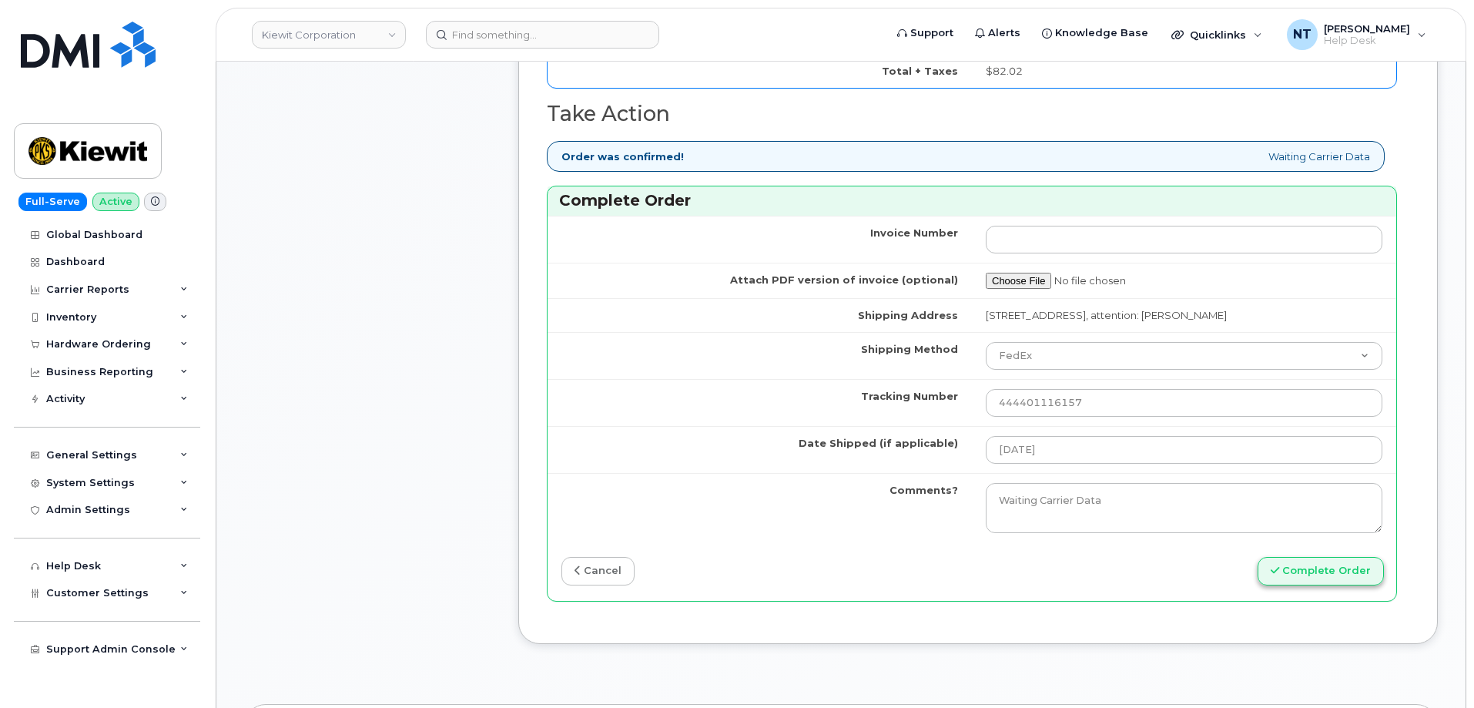
type input "89043052010008889725002406997543"
click at [1338, 567] on button "Complete Order" at bounding box center [1321, 571] width 126 height 28
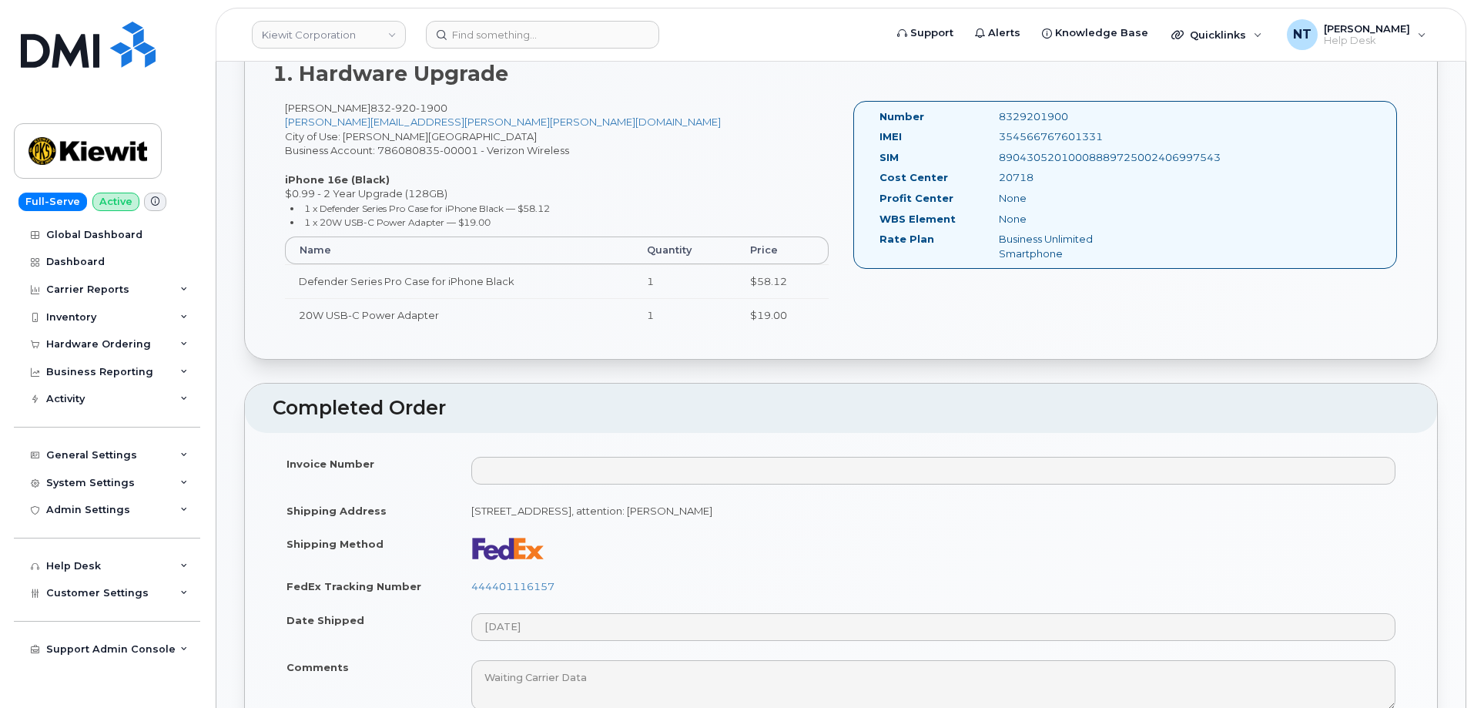
scroll to position [462, 0]
